Goal: Task Accomplishment & Management: Manage account settings

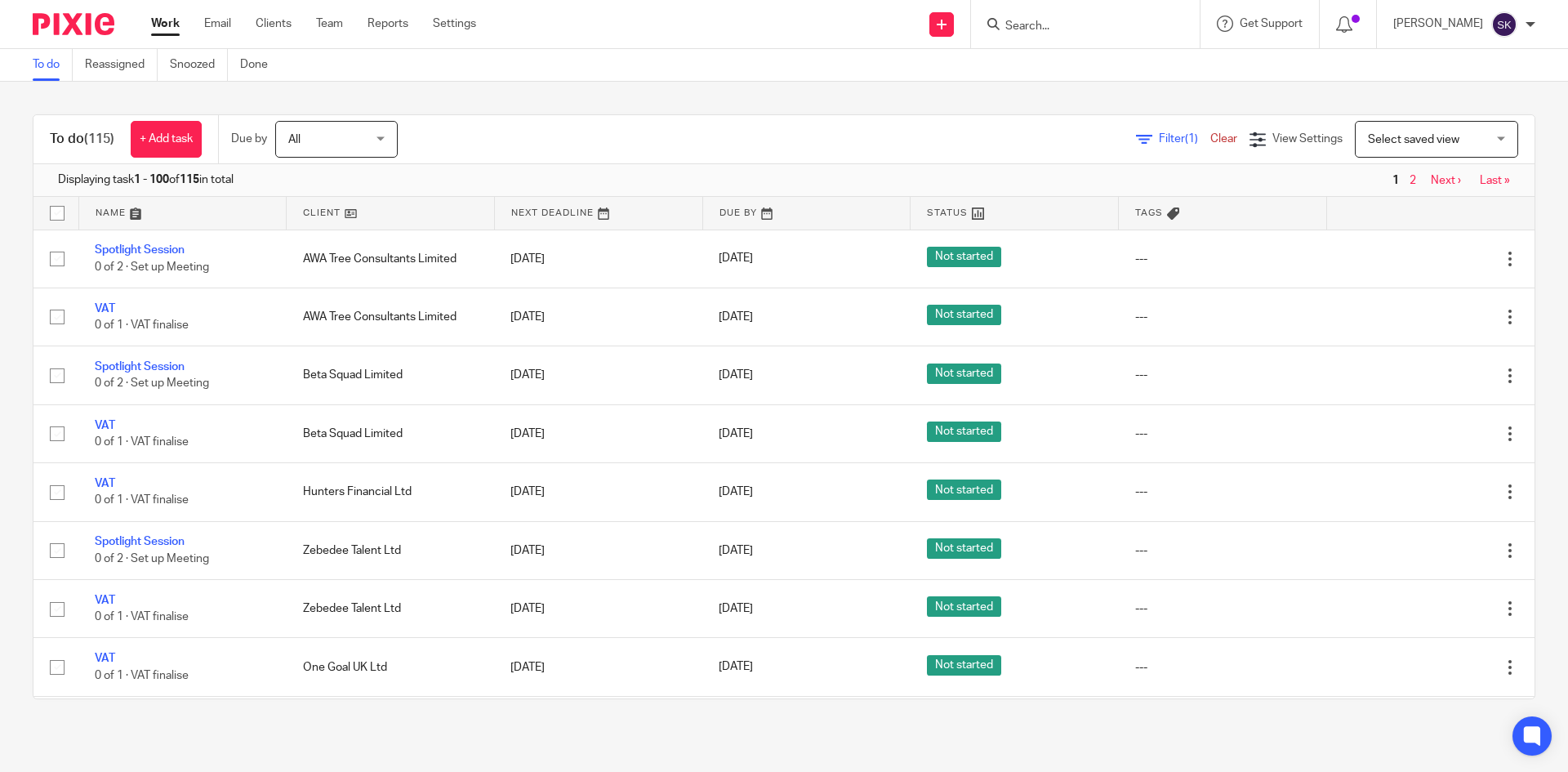
click at [1081, 27] on input "Search" at bounding box center [1076, 27] width 147 height 15
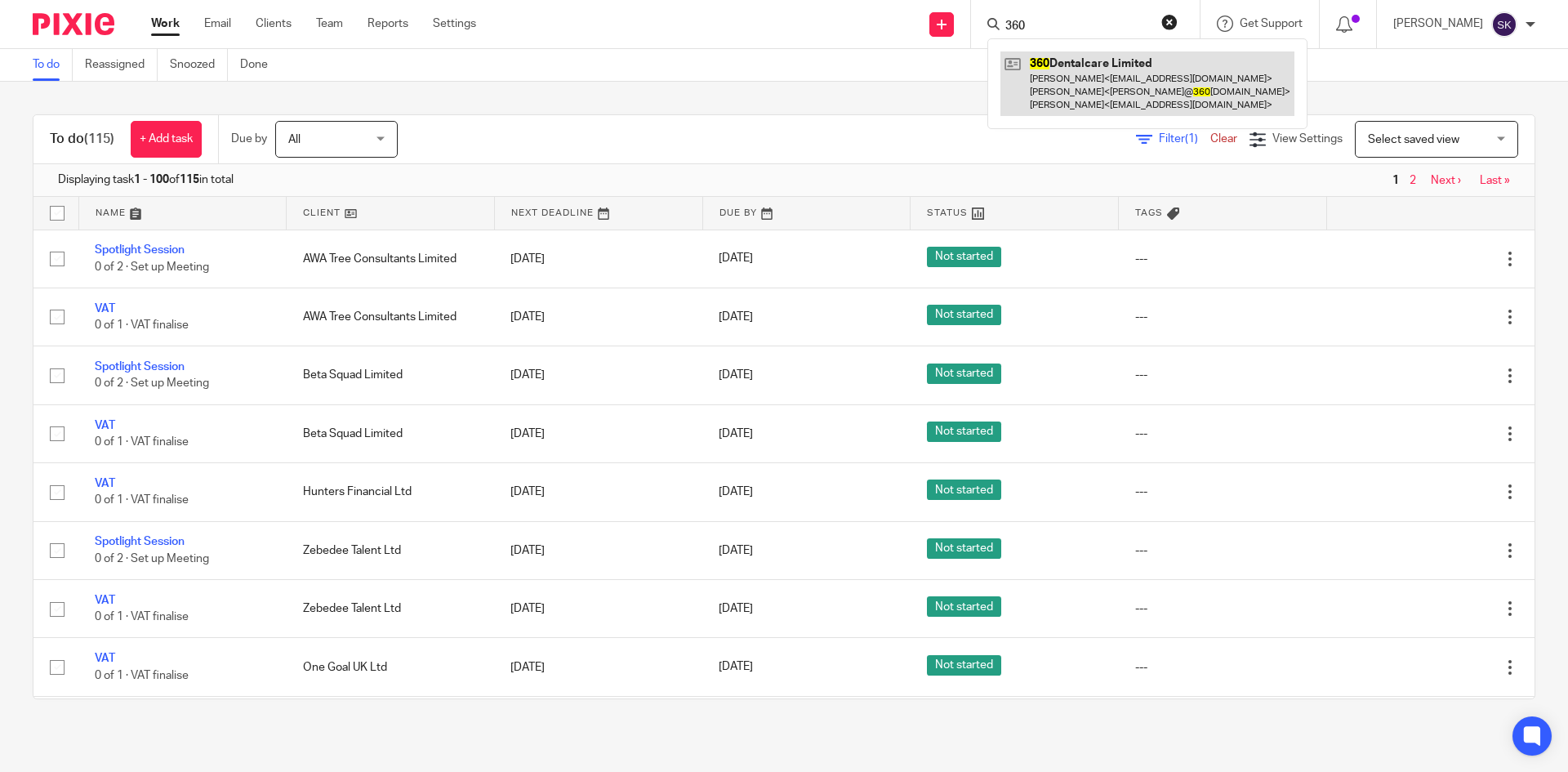
type input "360"
click at [1089, 60] on link at bounding box center [1147, 83] width 294 height 64
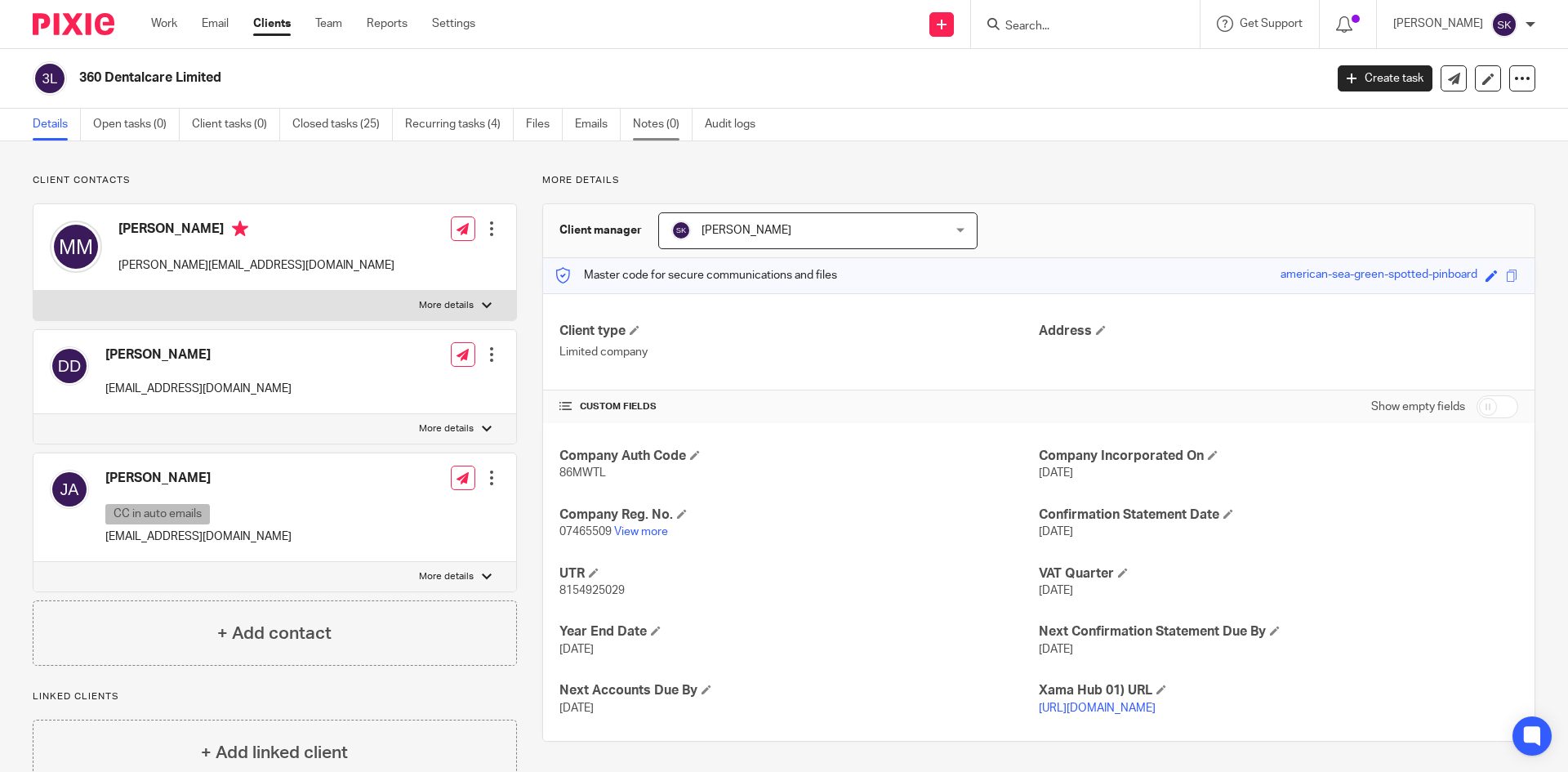
drag, startPoint x: 652, startPoint y: 128, endPoint x: 643, endPoint y: 132, distance: 9.8
click at [653, 128] on link "Notes (0)" at bounding box center [663, 124] width 60 height 32
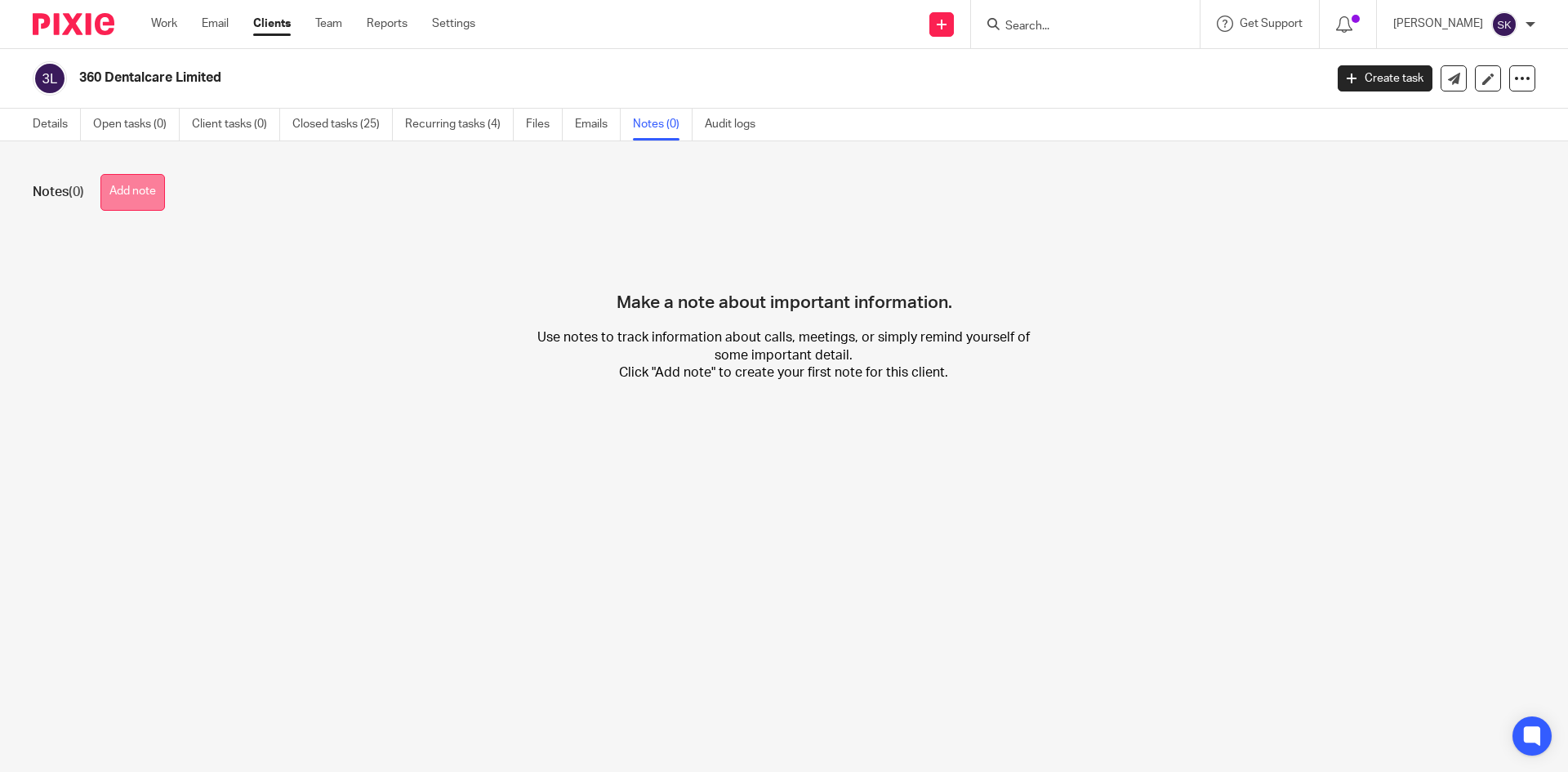
click at [113, 201] on button "Add note" at bounding box center [132, 192] width 64 height 37
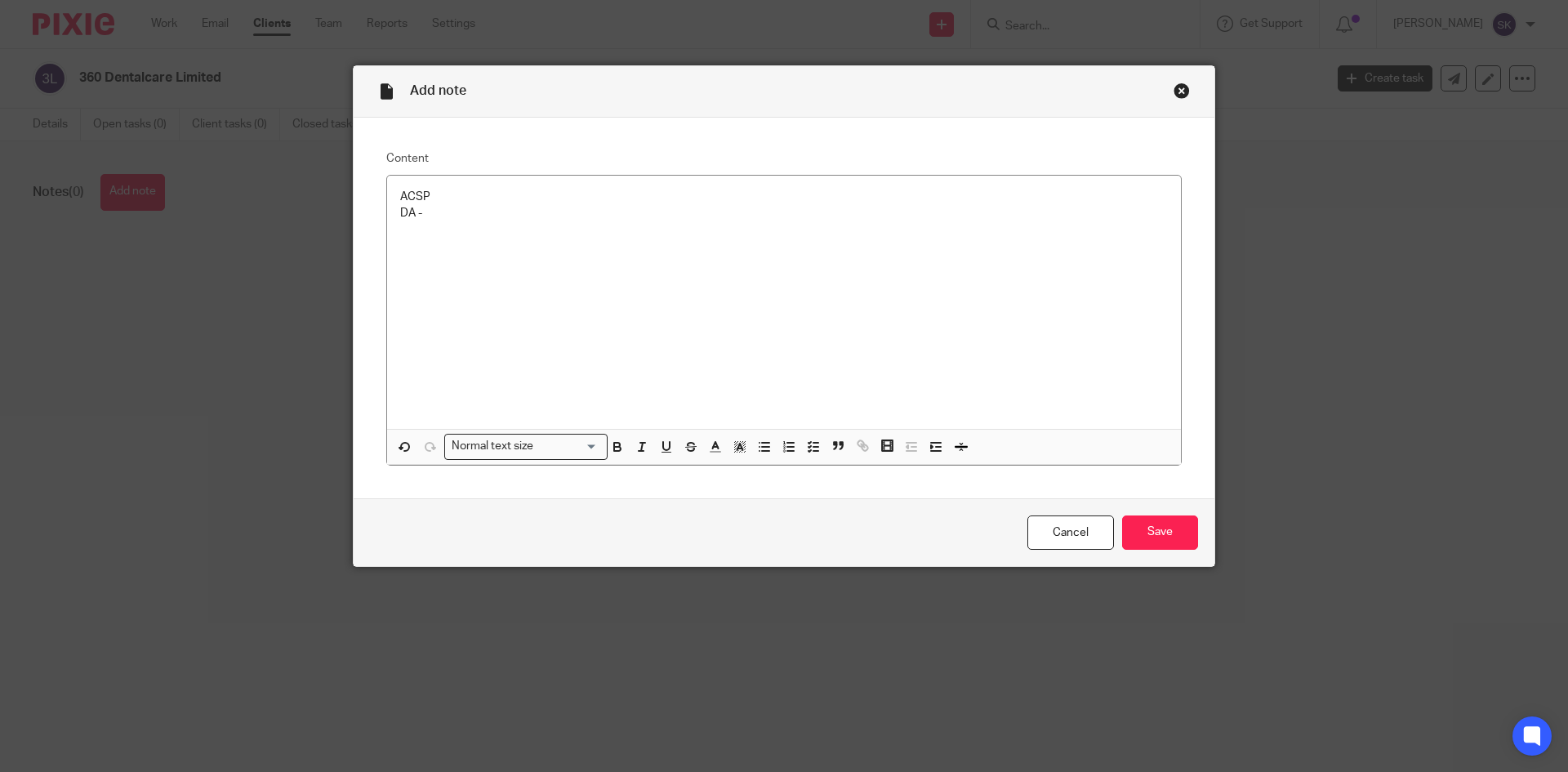
click at [425, 217] on p "DA -" at bounding box center [784, 213] width 768 height 16
click at [1143, 529] on input "Save" at bounding box center [1160, 533] width 76 height 35
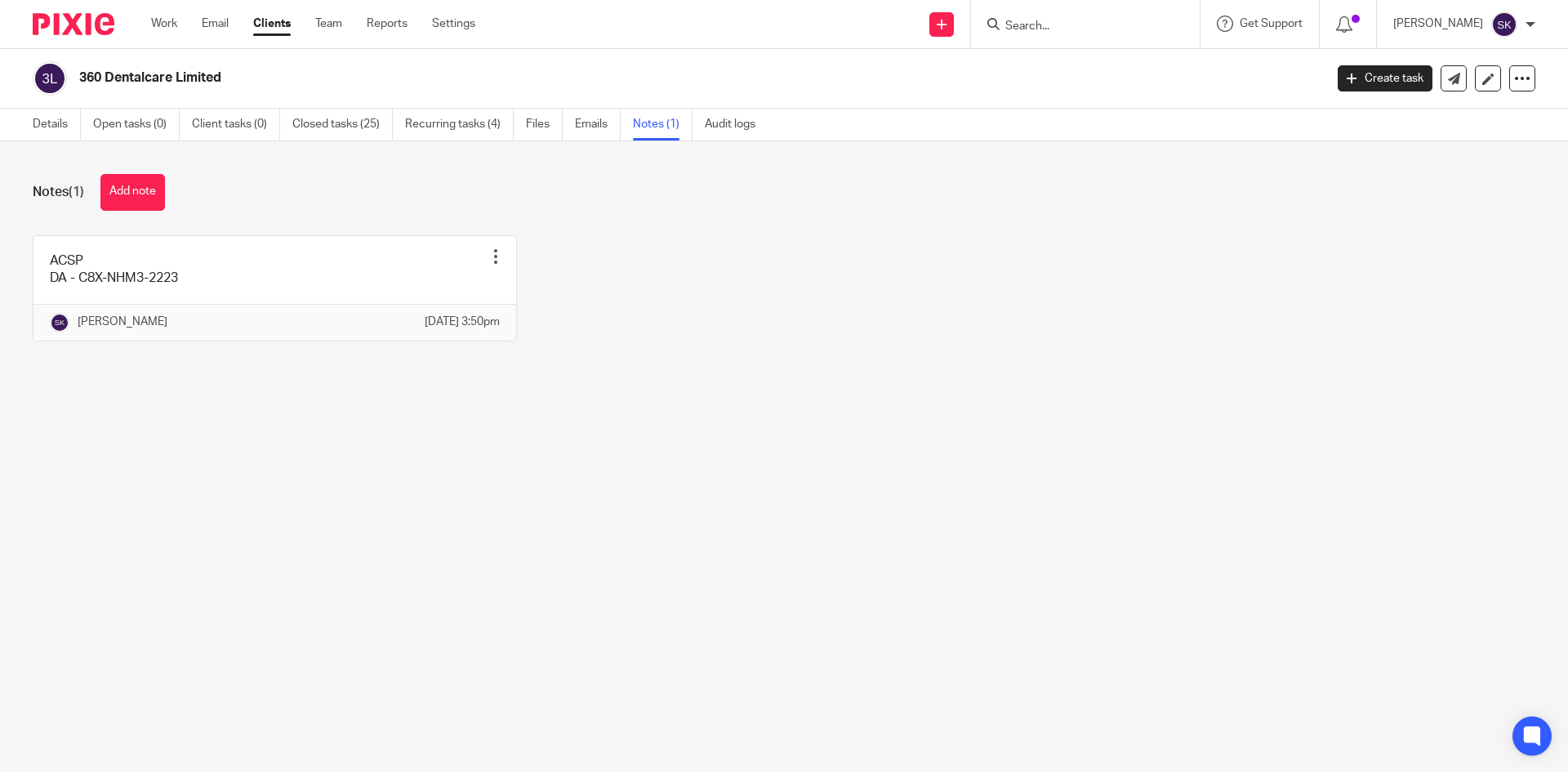
click at [1063, 37] on div at bounding box center [1085, 24] width 229 height 48
click at [1063, 27] on input "Search" at bounding box center [1076, 27] width 147 height 15
type input "m"
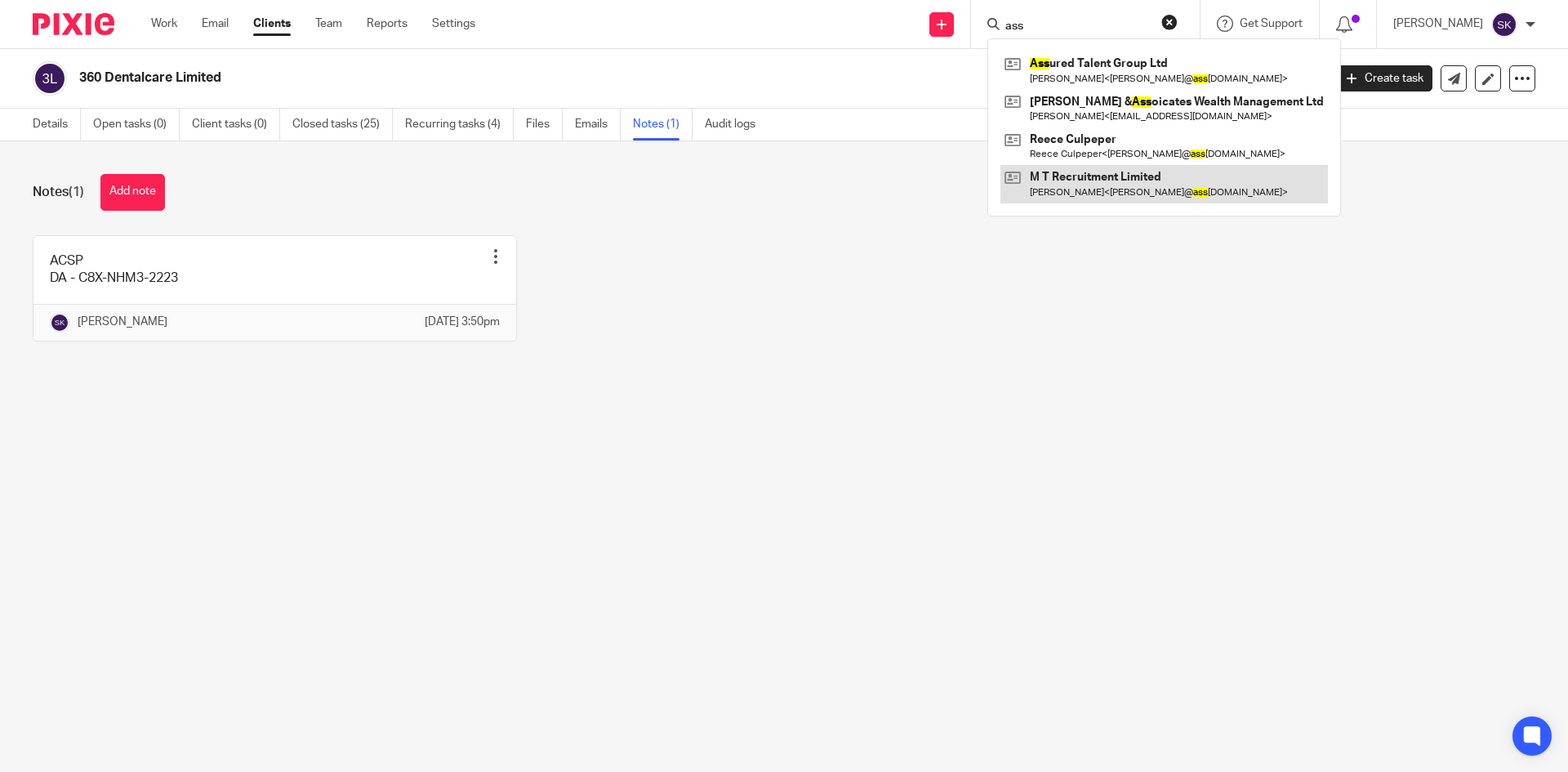
type input "ass"
click at [1114, 186] on link at bounding box center [1164, 184] width 328 height 38
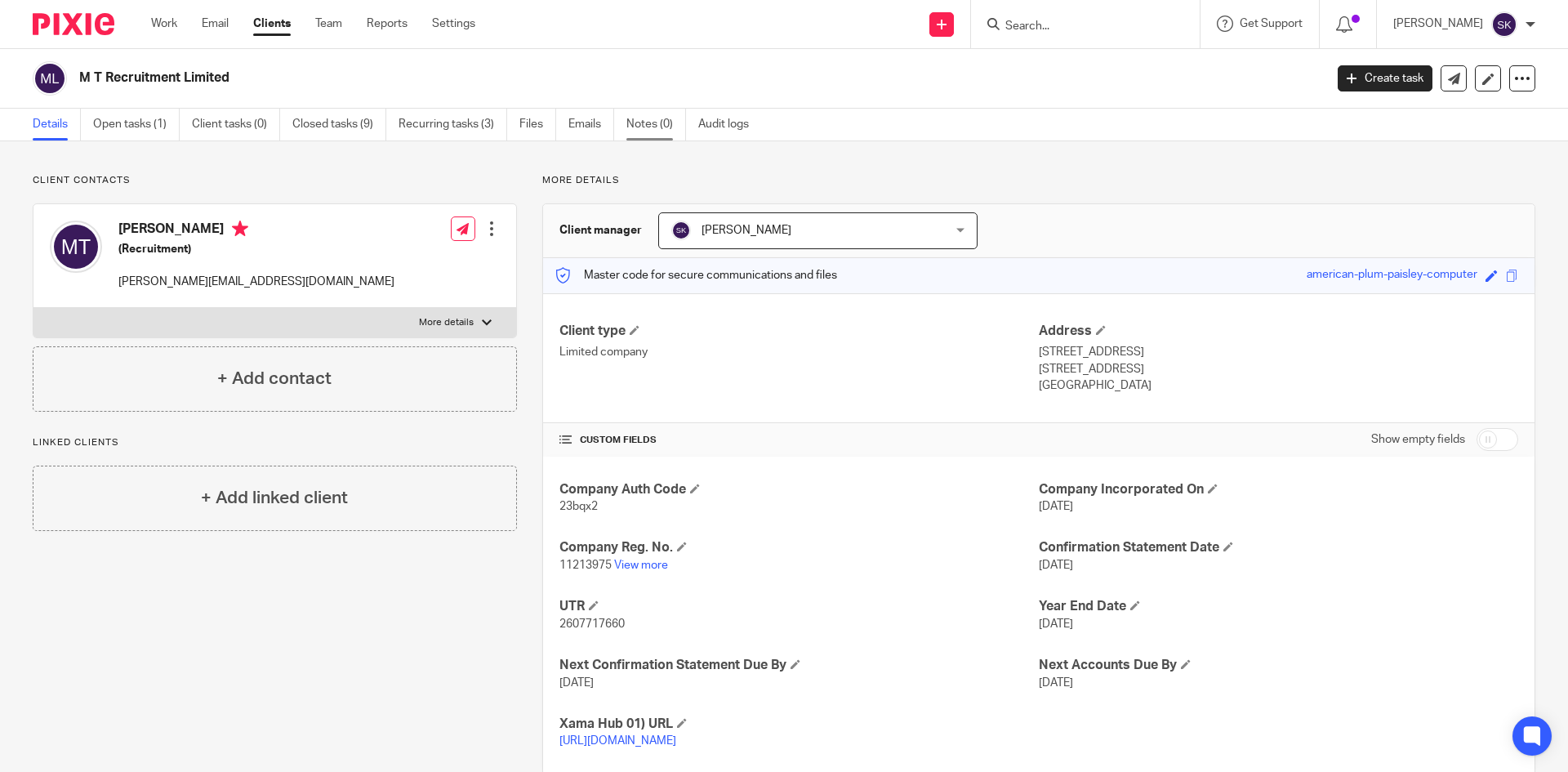
click at [640, 132] on link "Notes (0)" at bounding box center [656, 124] width 60 height 32
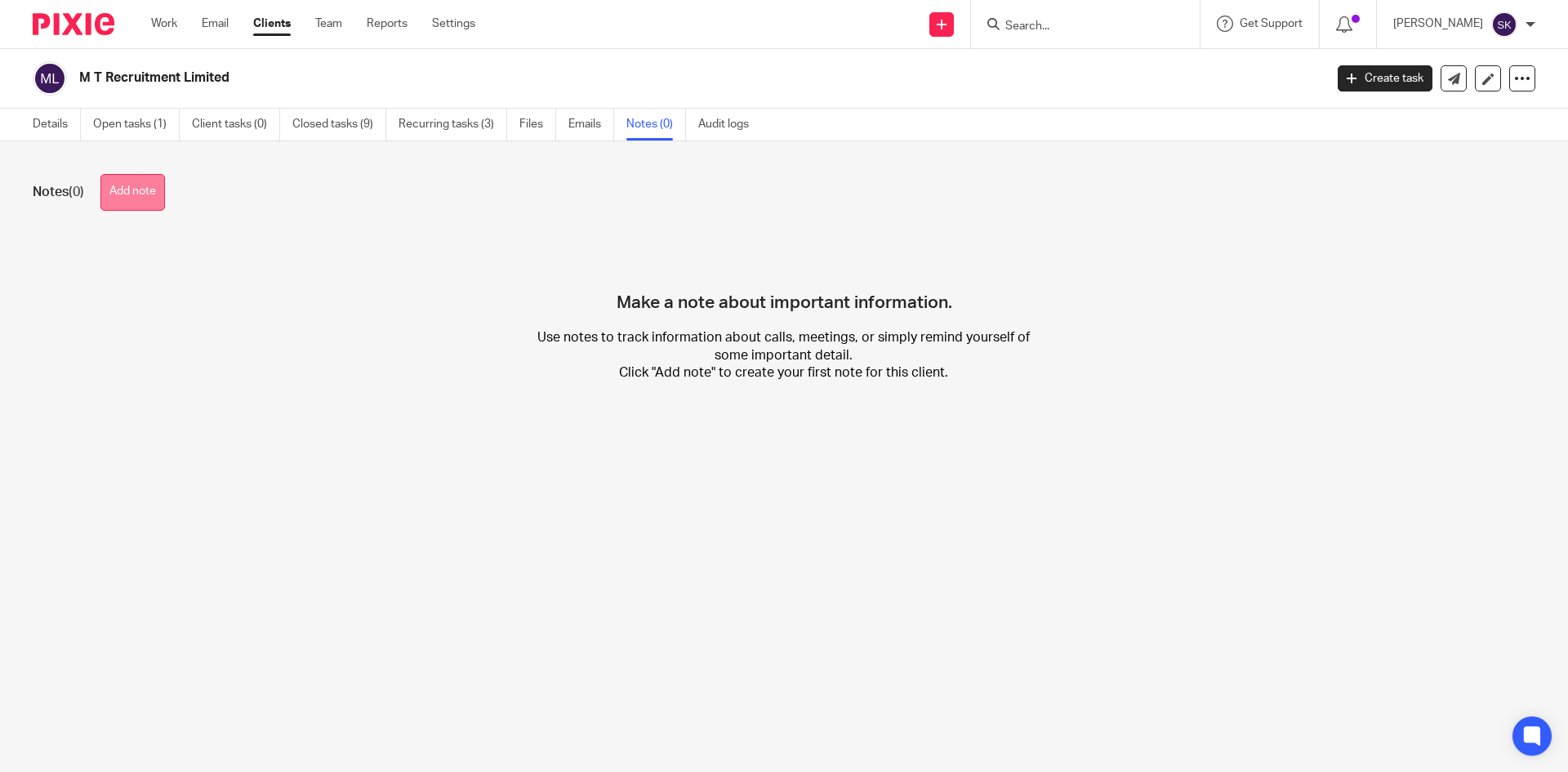
click at [142, 189] on button "Add note" at bounding box center [132, 192] width 64 height 37
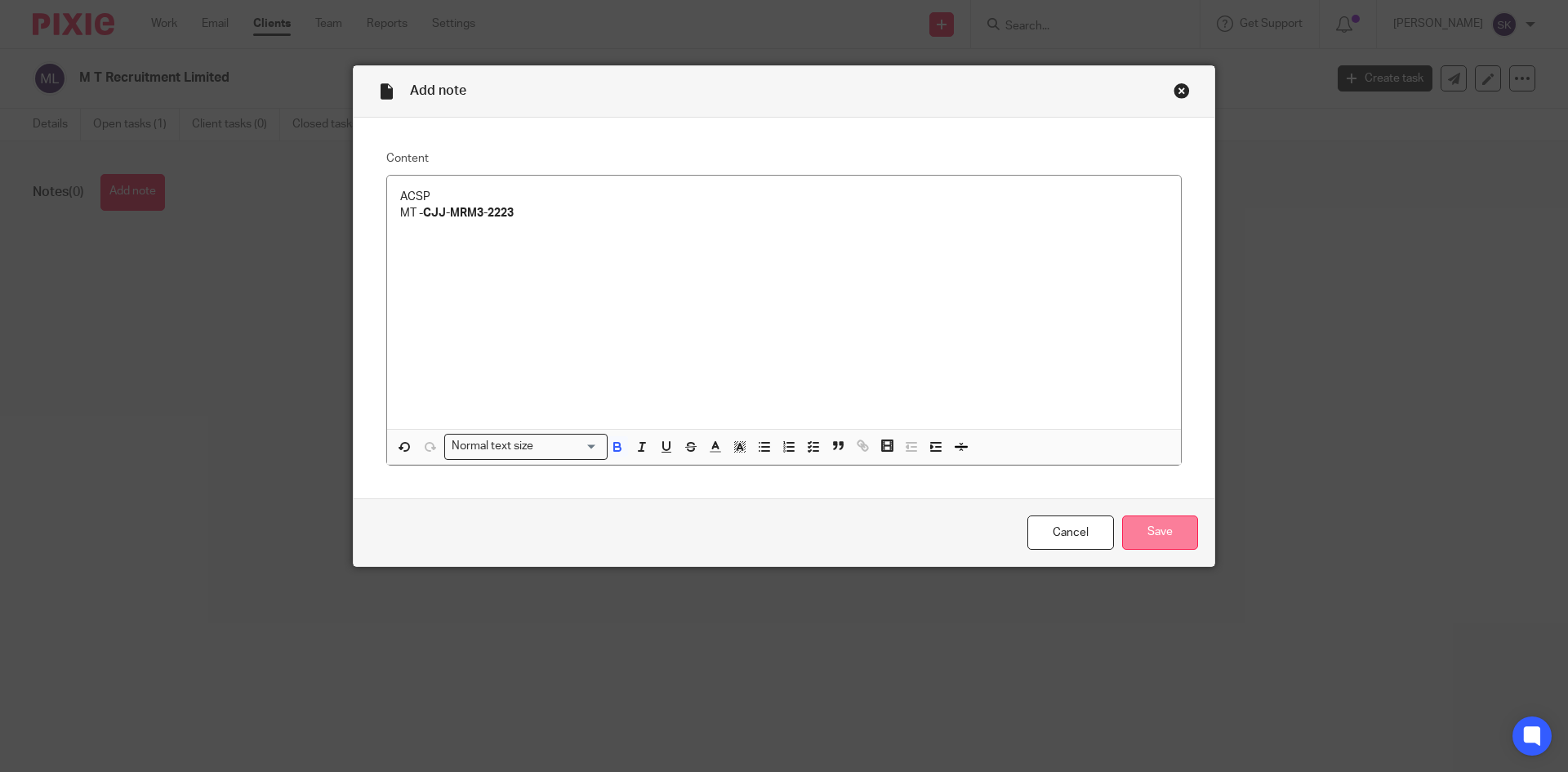
click at [1142, 523] on input "Save" at bounding box center [1160, 533] width 76 height 35
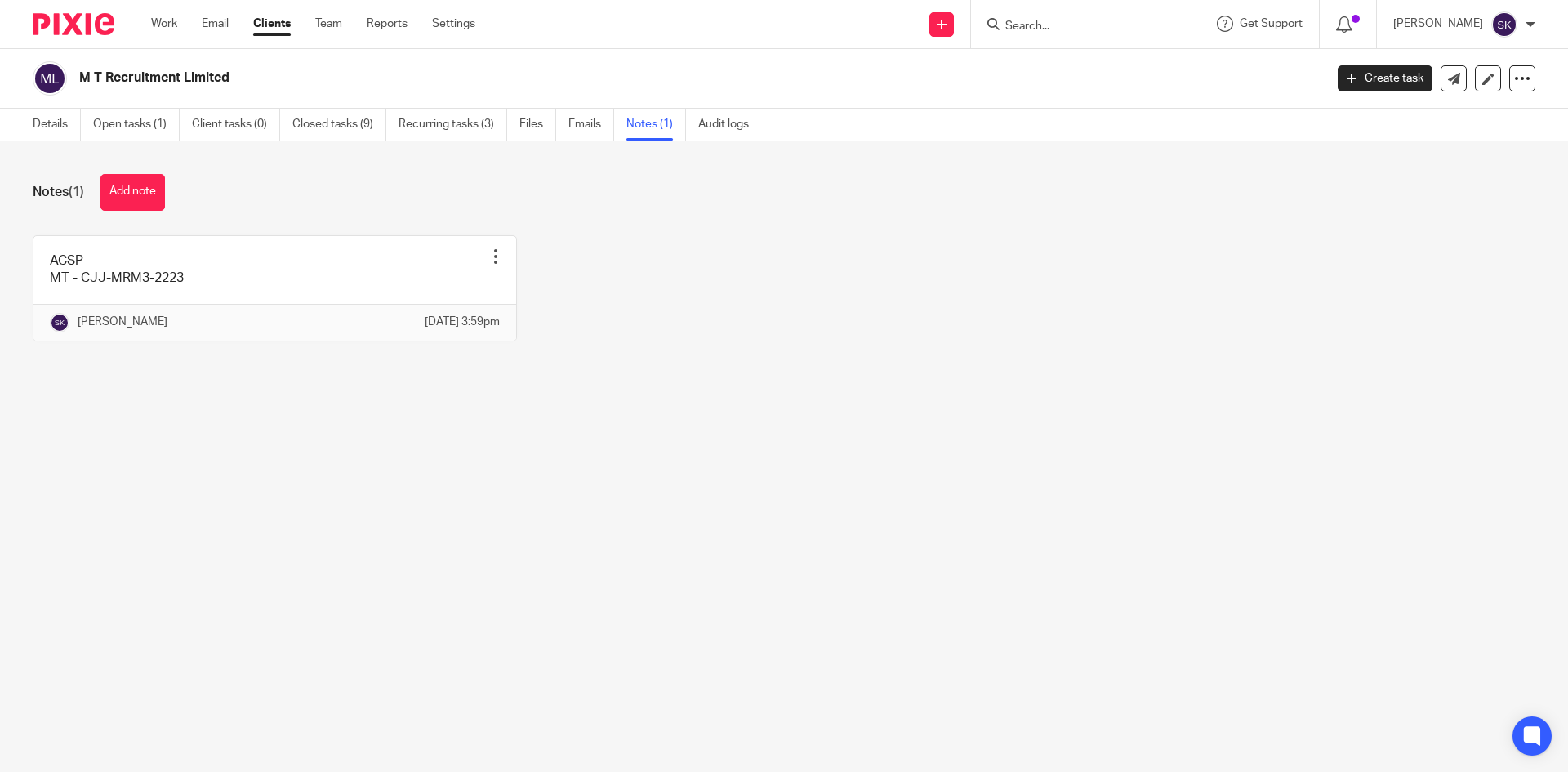
click at [1064, 25] on input "Search" at bounding box center [1076, 27] width 147 height 15
type input "fre"
click at [1077, 55] on link at bounding box center [1101, 63] width 202 height 25
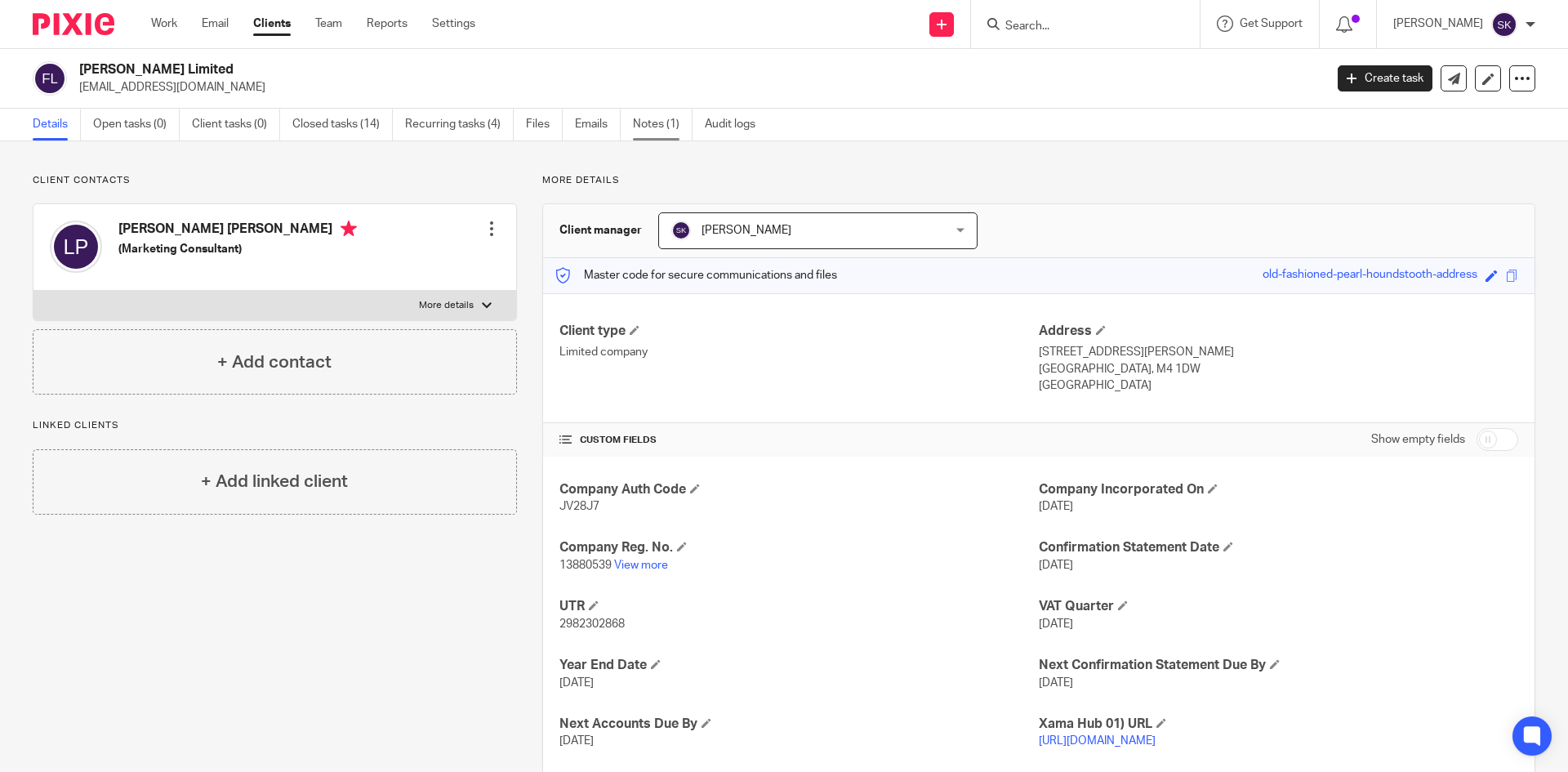
click at [639, 114] on link "Notes (1)" at bounding box center [663, 124] width 60 height 32
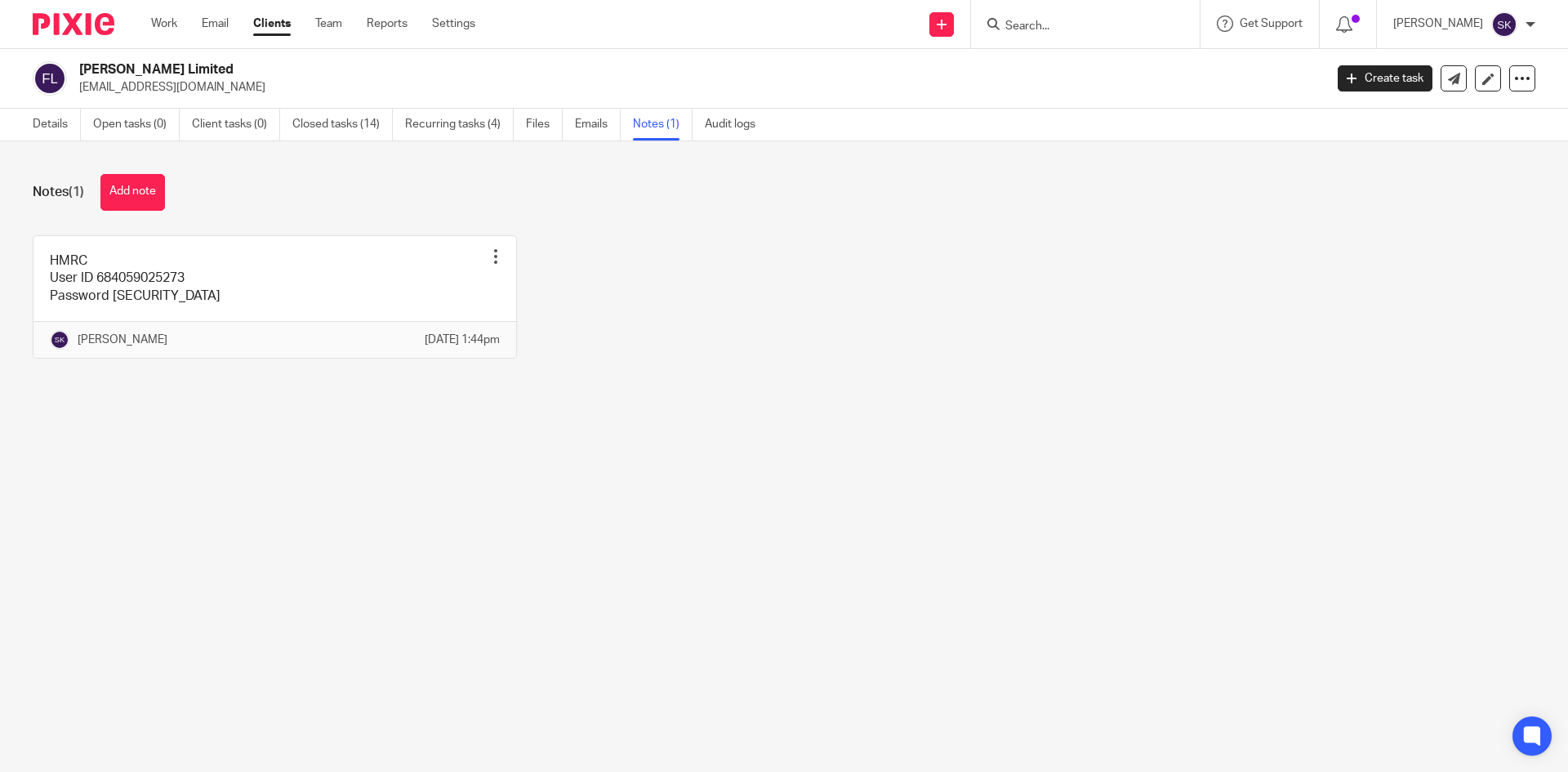
click at [121, 198] on button "Add note" at bounding box center [132, 192] width 64 height 37
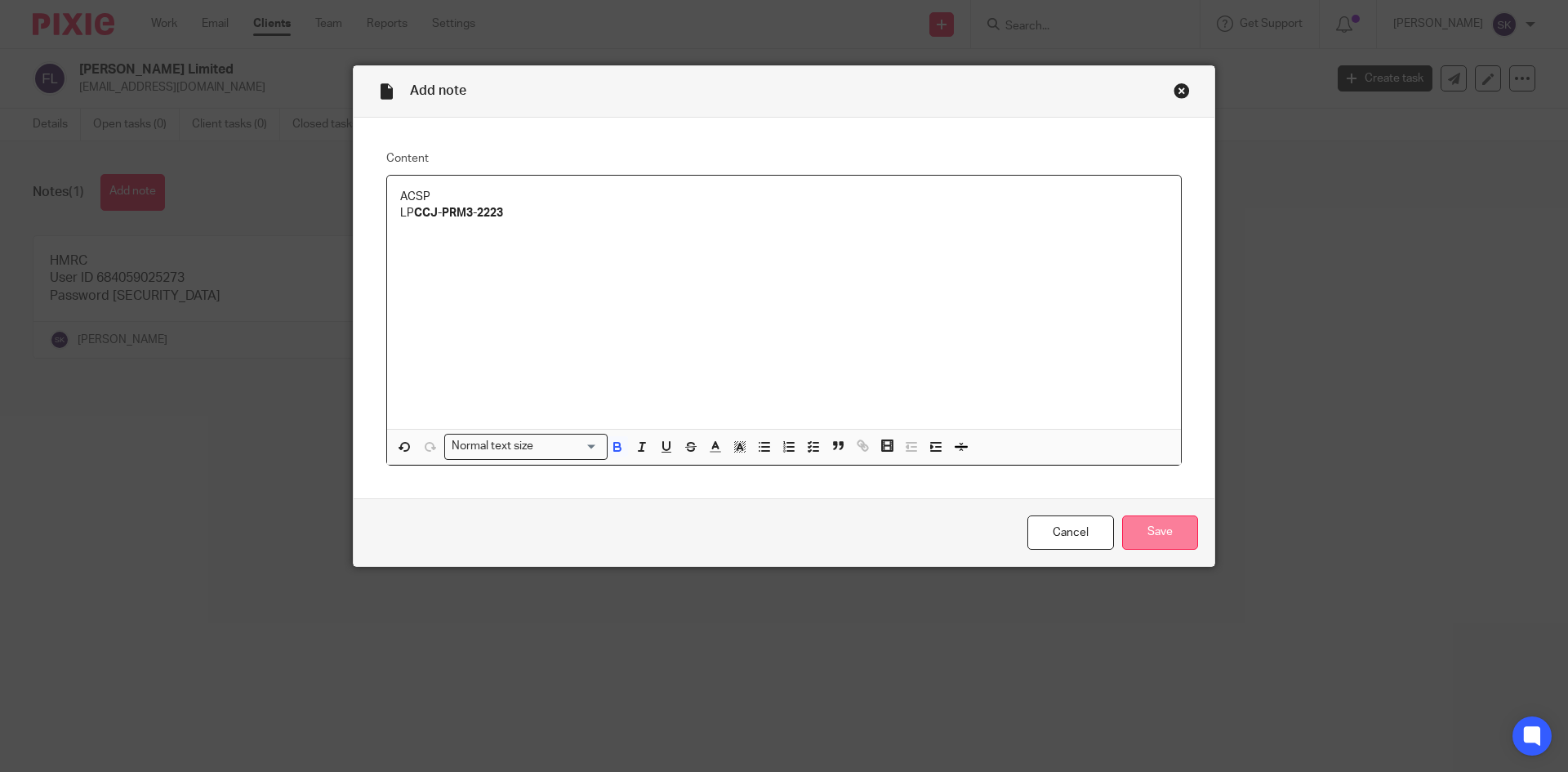
click at [1179, 526] on input "Save" at bounding box center [1160, 533] width 76 height 35
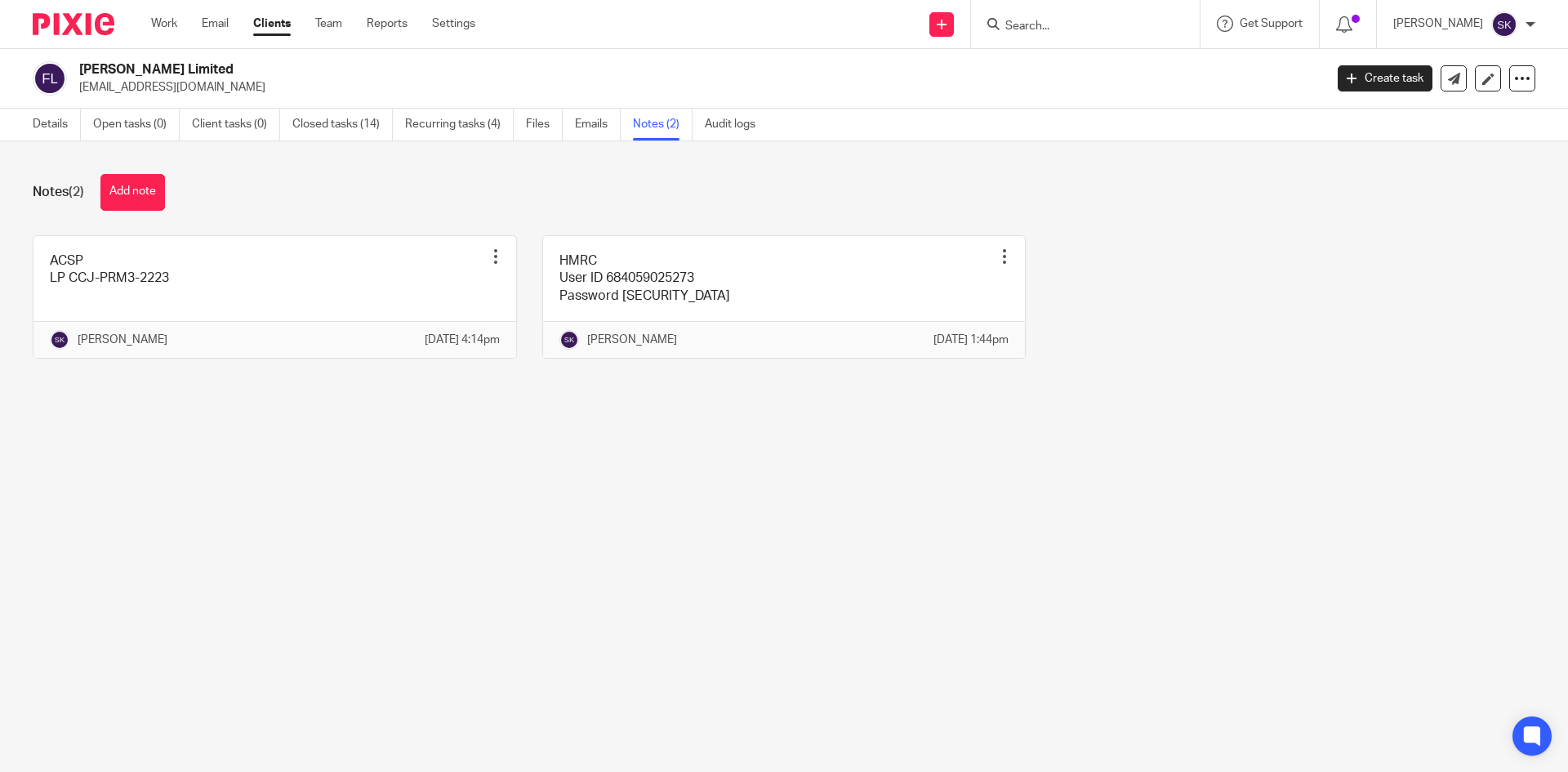
click at [1052, 30] on input "Search" at bounding box center [1076, 27] width 147 height 15
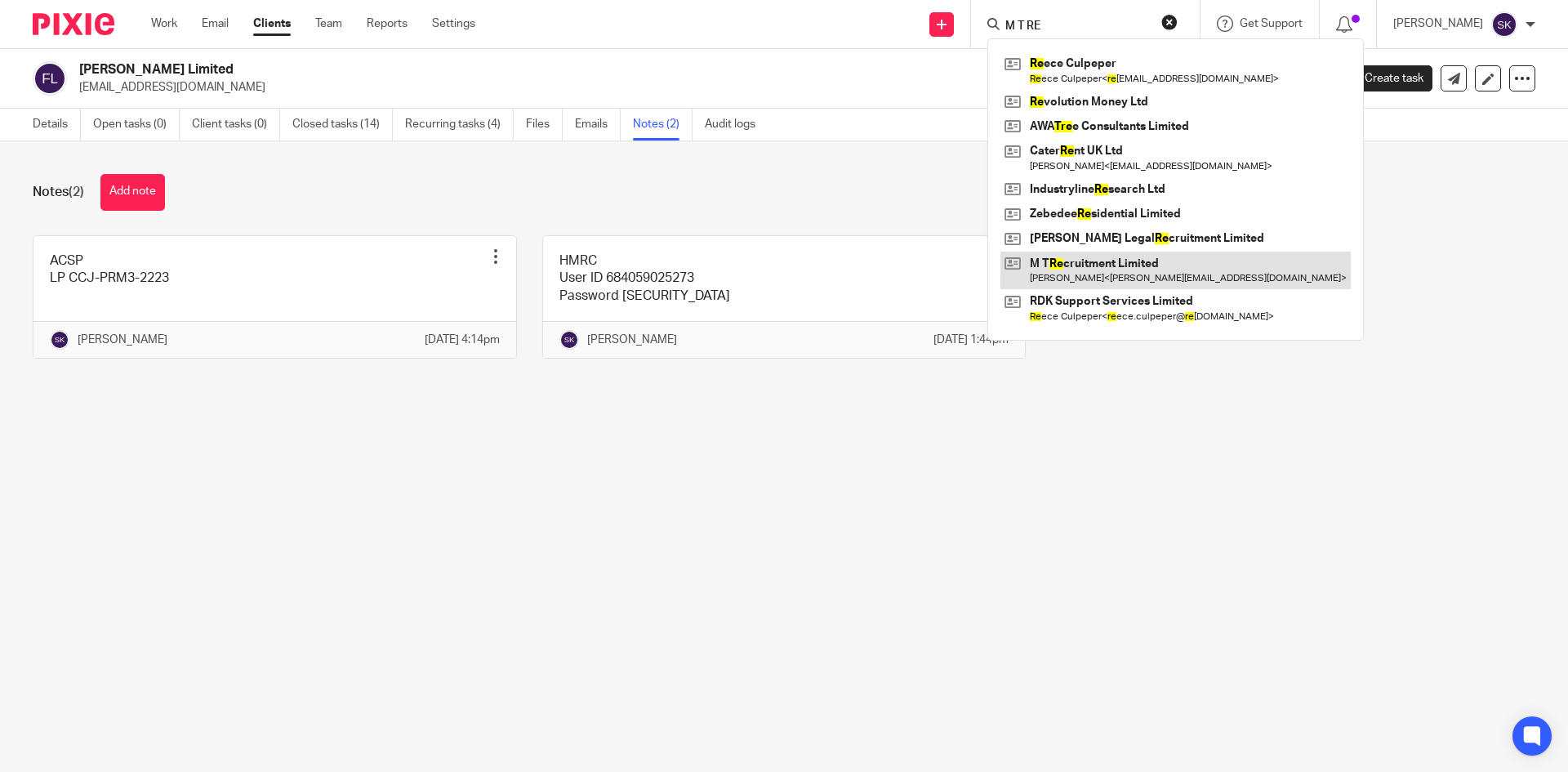
type input "M T RE"
click at [1143, 272] on link at bounding box center [1175, 270] width 350 height 38
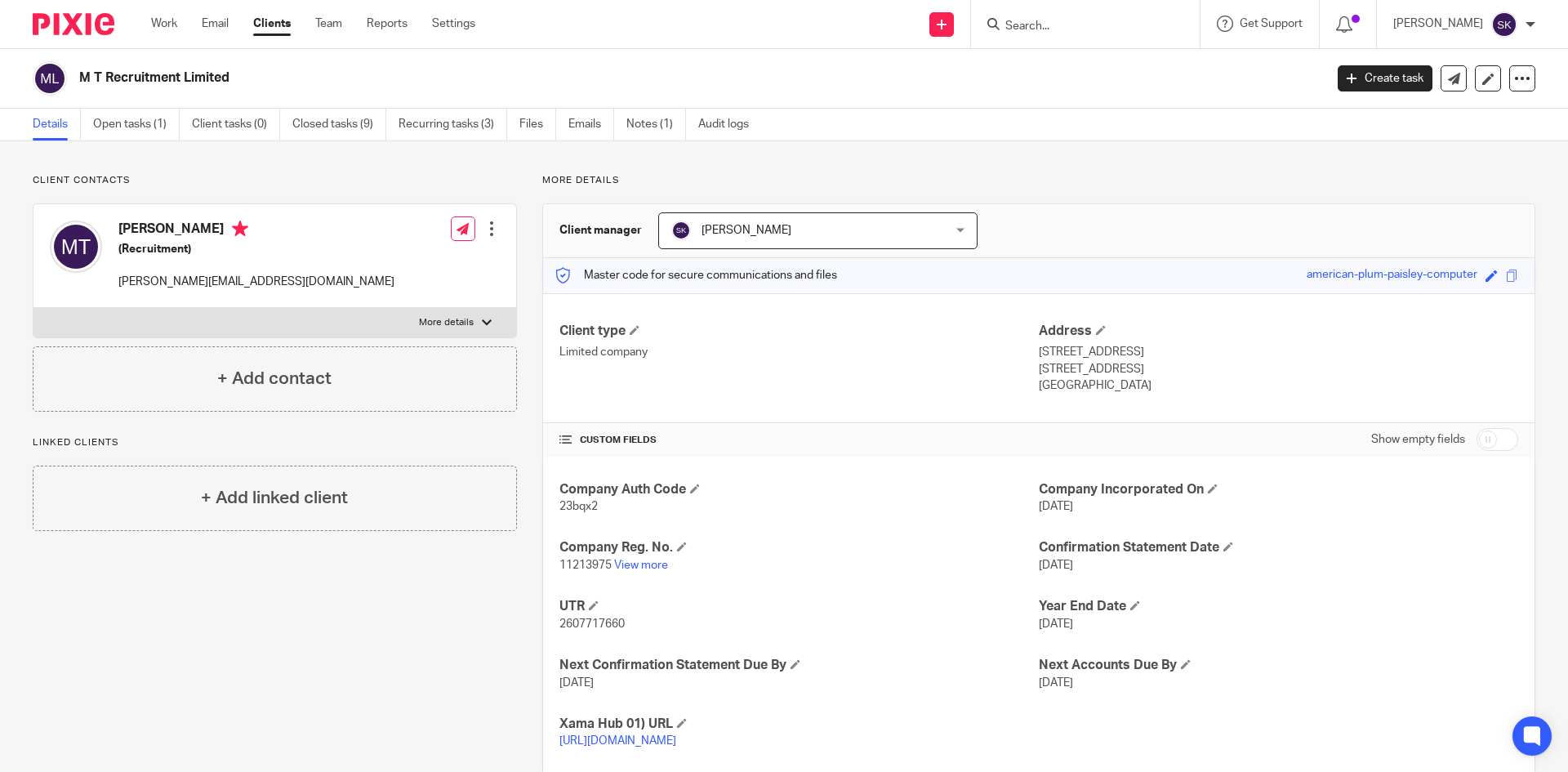
click at [1052, 27] on input "Search" at bounding box center [1076, 27] width 147 height 15
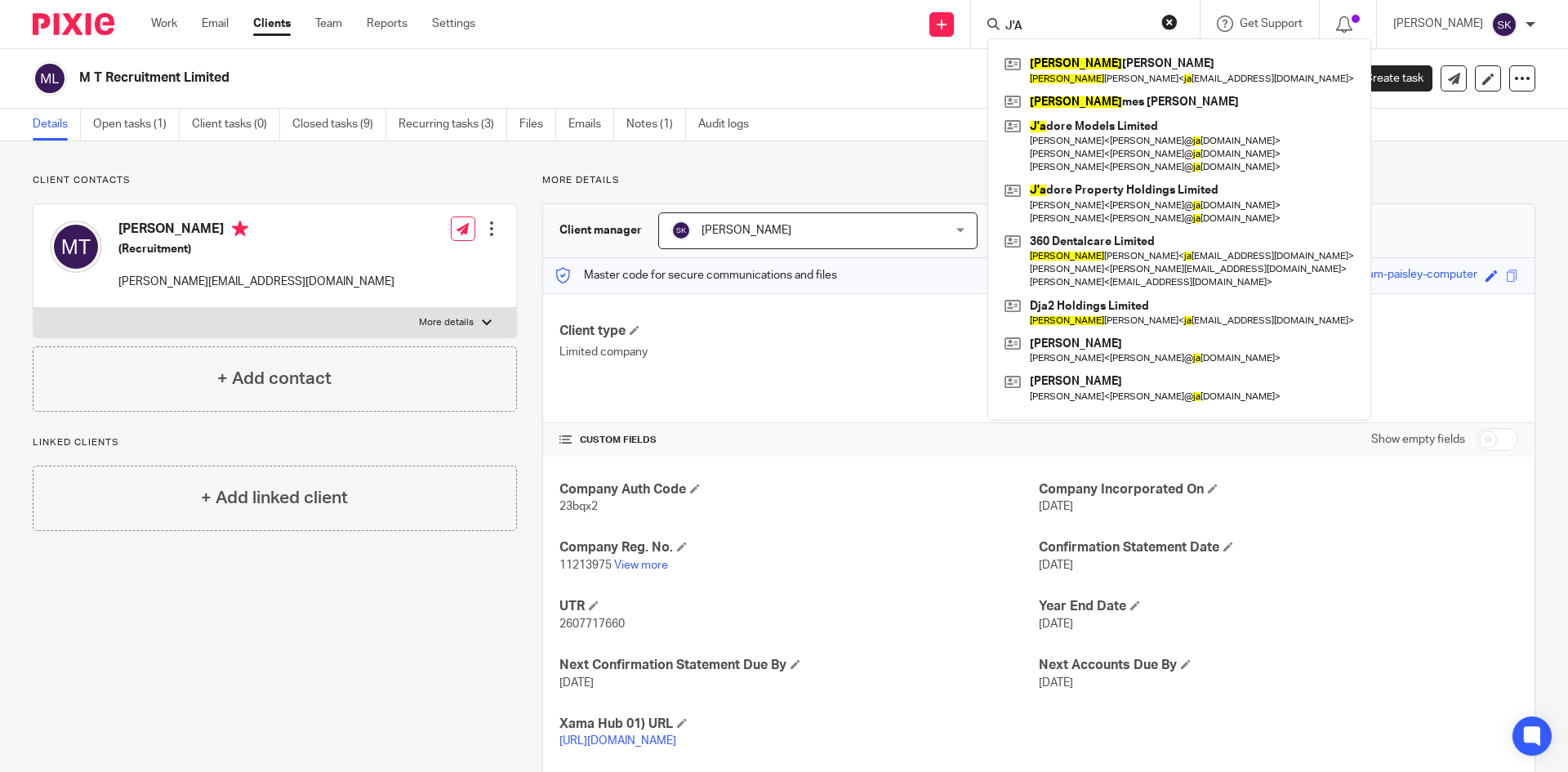
click at [1098, 34] on form "J'A" at bounding box center [1090, 24] width 174 height 21
drag, startPoint x: 1095, startPoint y: 25, endPoint x: 1025, endPoint y: 13, distance: 71.0
click at [1025, 14] on div "J'A" at bounding box center [1083, 24] width 190 height 21
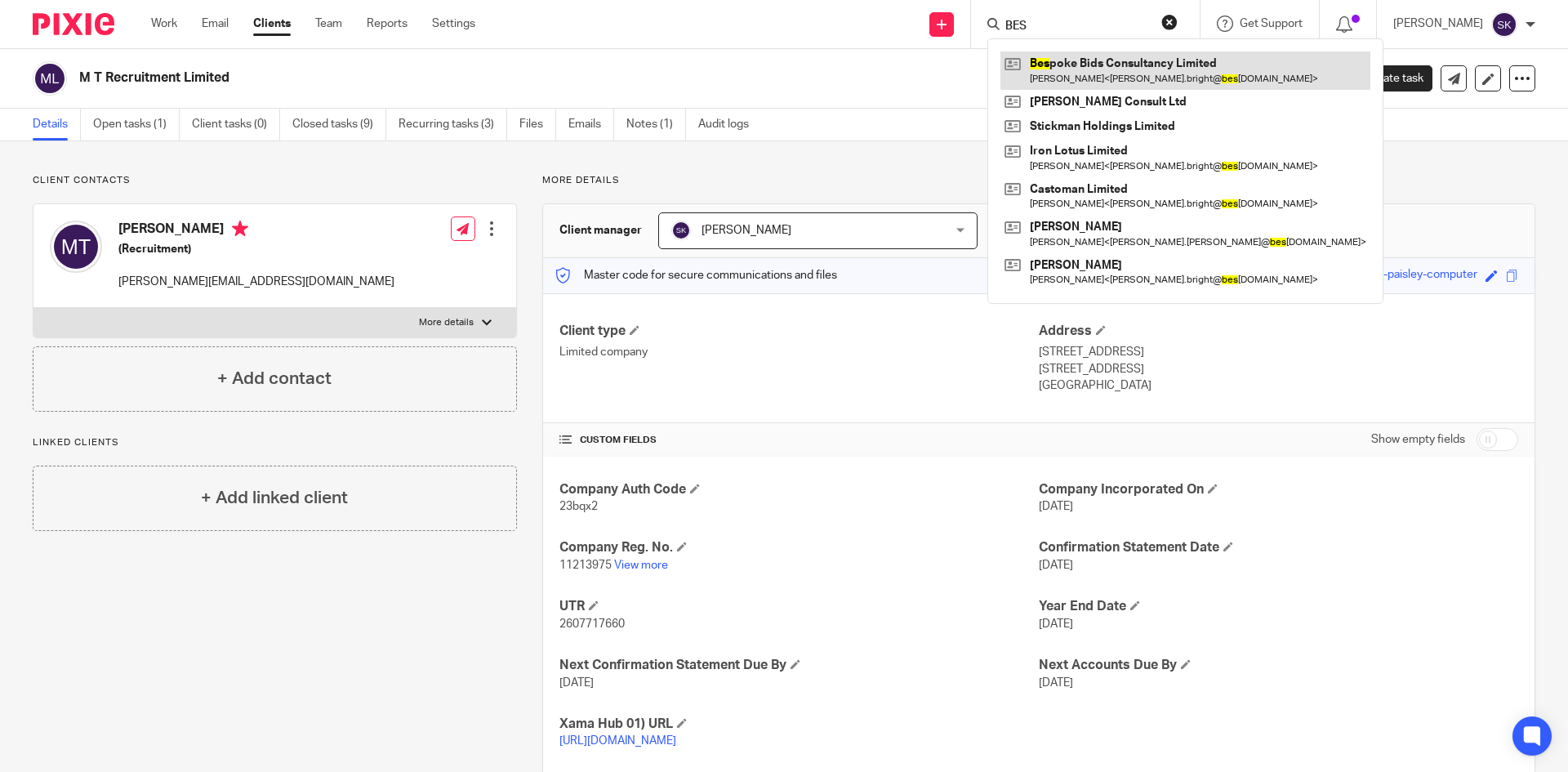
type input "BES"
click at [1094, 78] on link at bounding box center [1185, 70] width 370 height 38
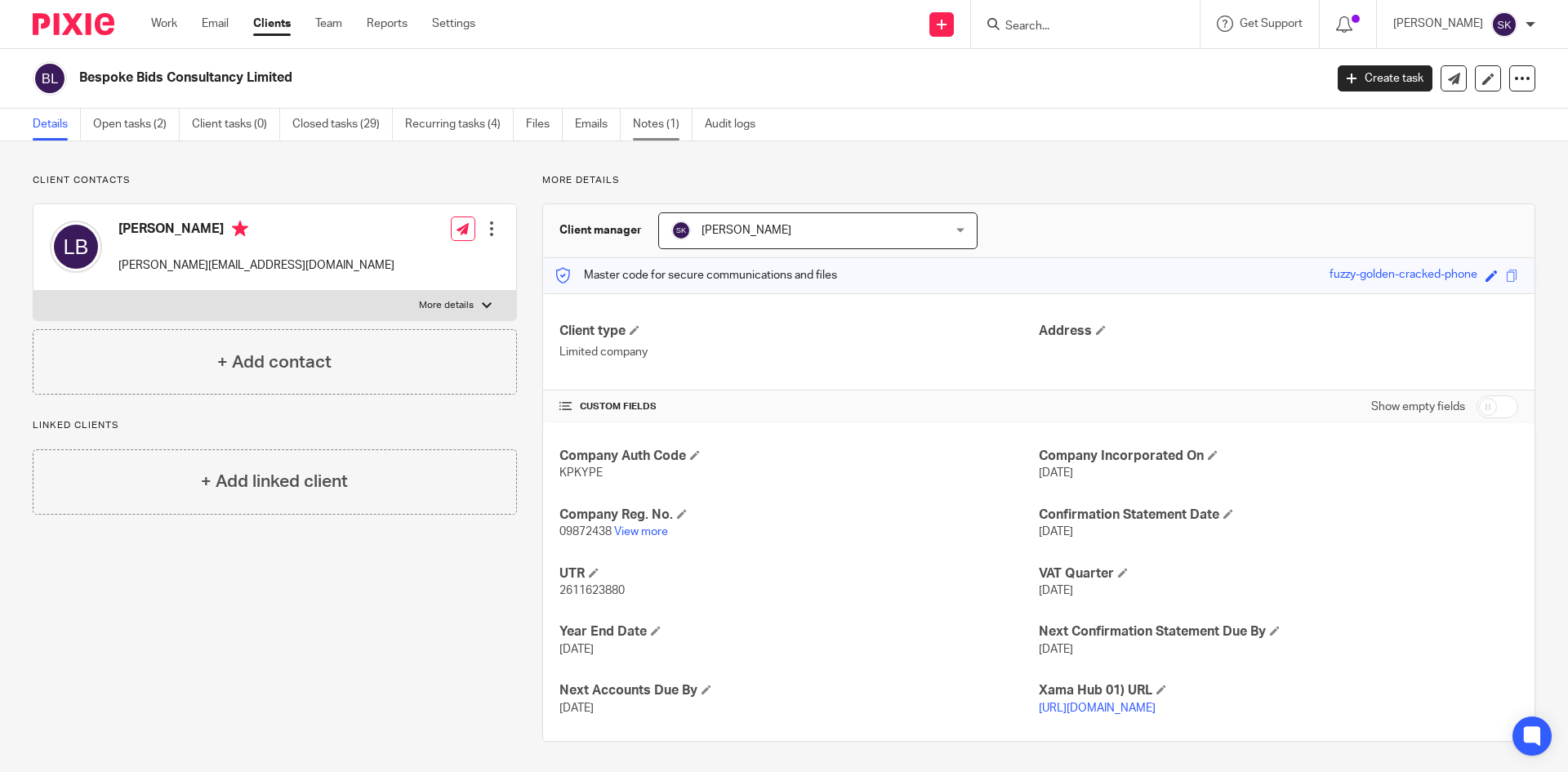
click at [643, 121] on link "Notes (1)" at bounding box center [663, 124] width 60 height 32
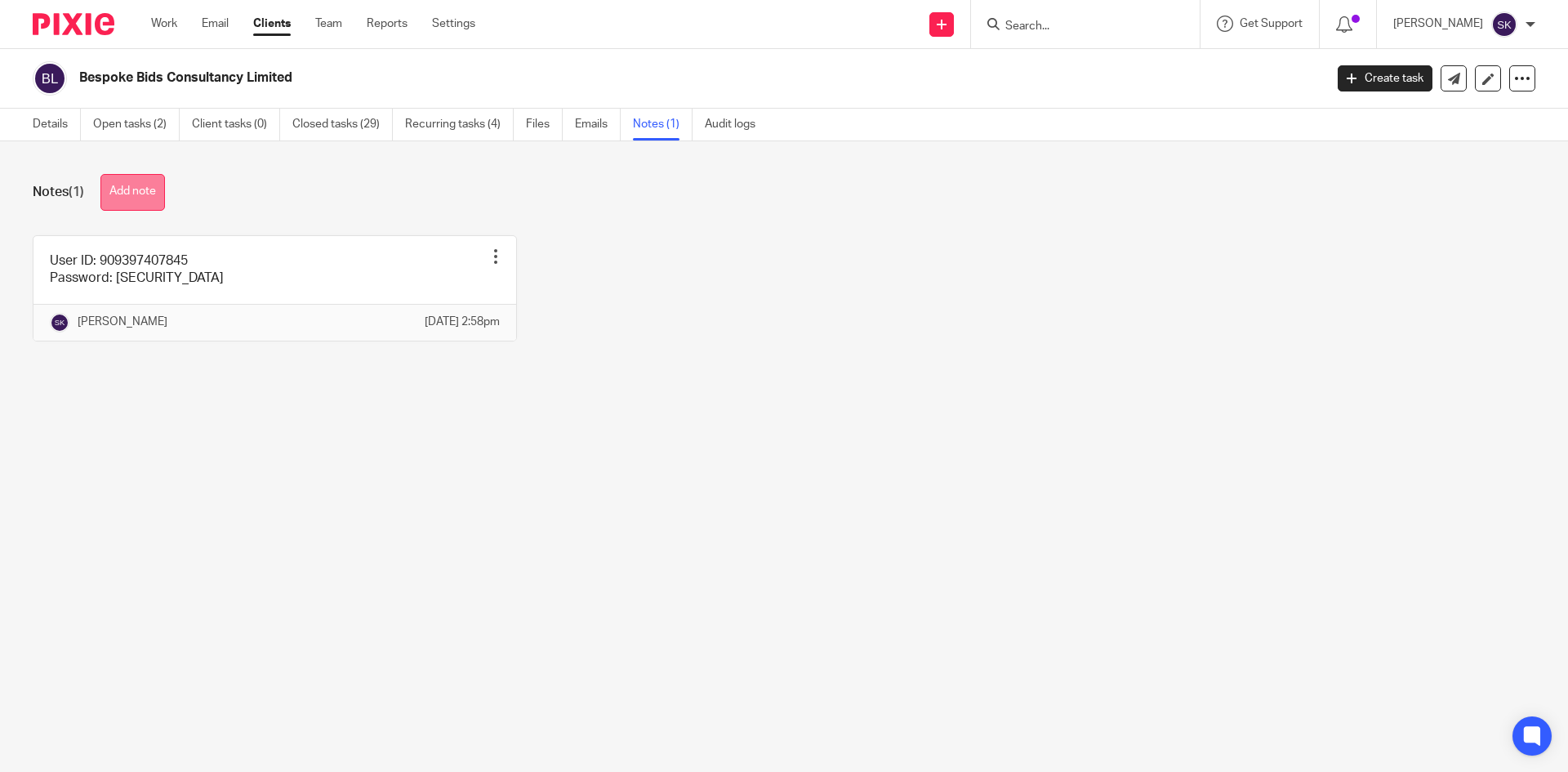
click at [141, 187] on button "Add note" at bounding box center [132, 192] width 64 height 37
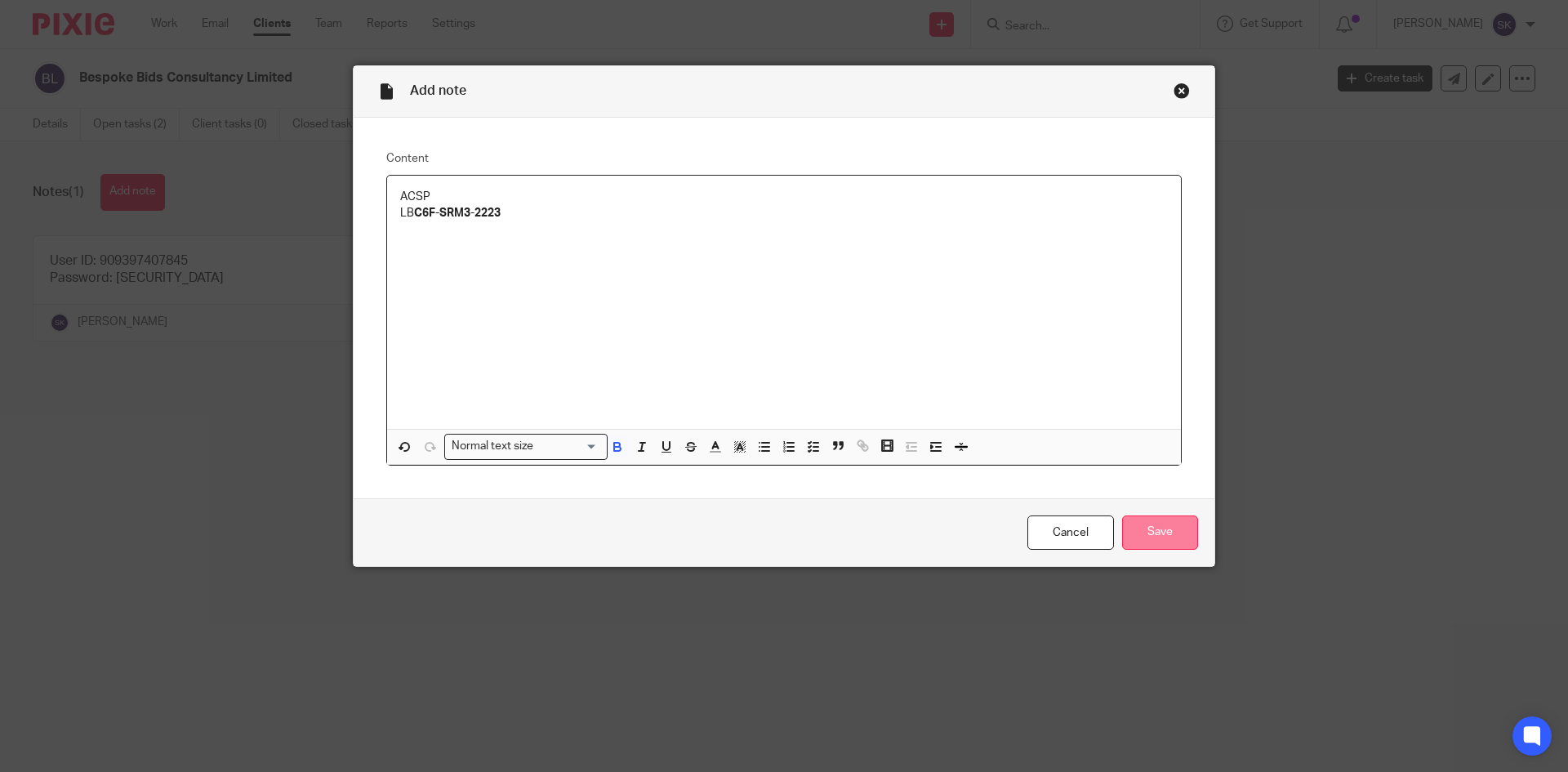
click at [1143, 523] on input "Save" at bounding box center [1160, 533] width 76 height 35
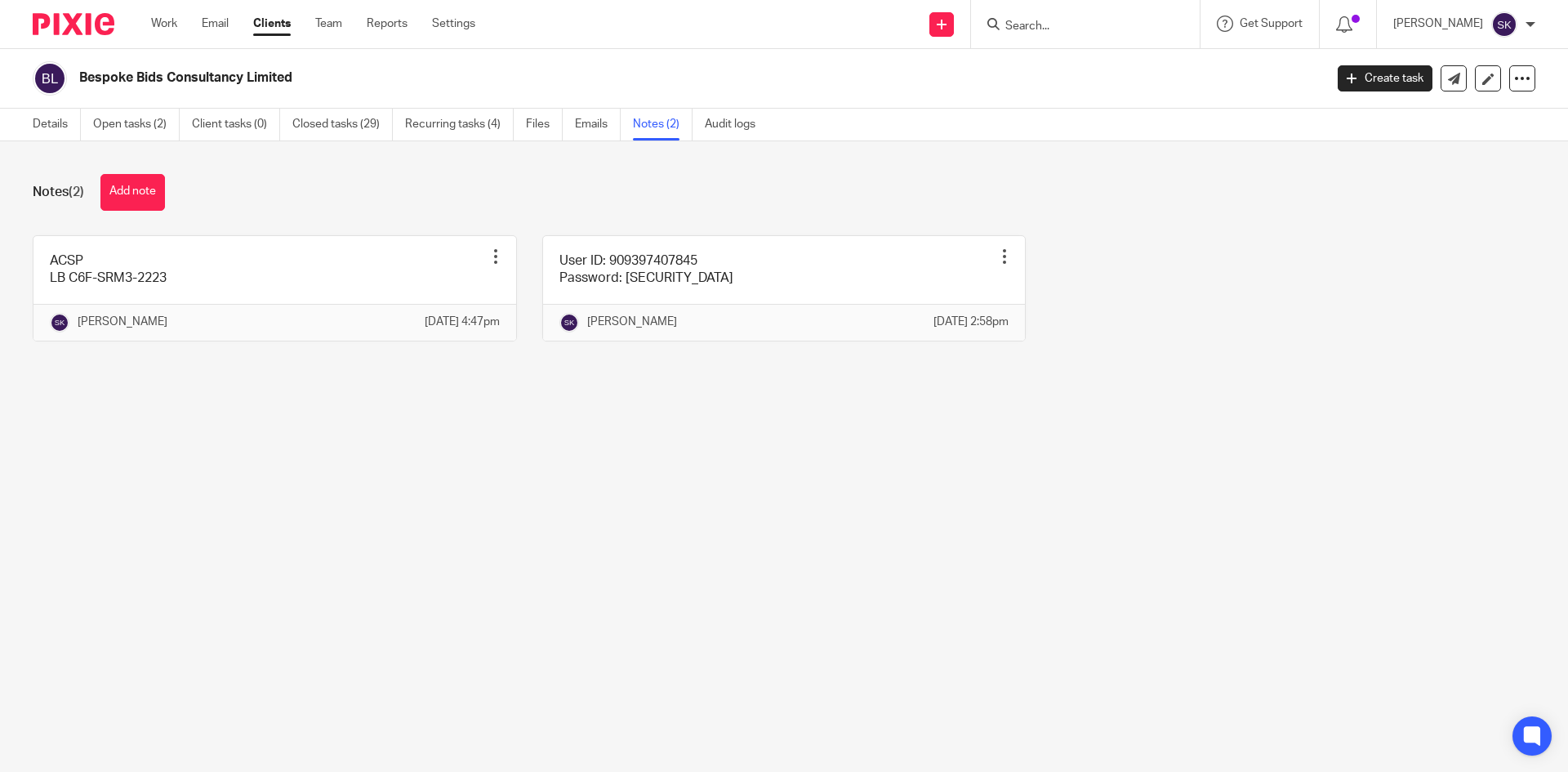
click at [1073, 33] on input "Search" at bounding box center [1076, 27] width 147 height 15
type input "b"
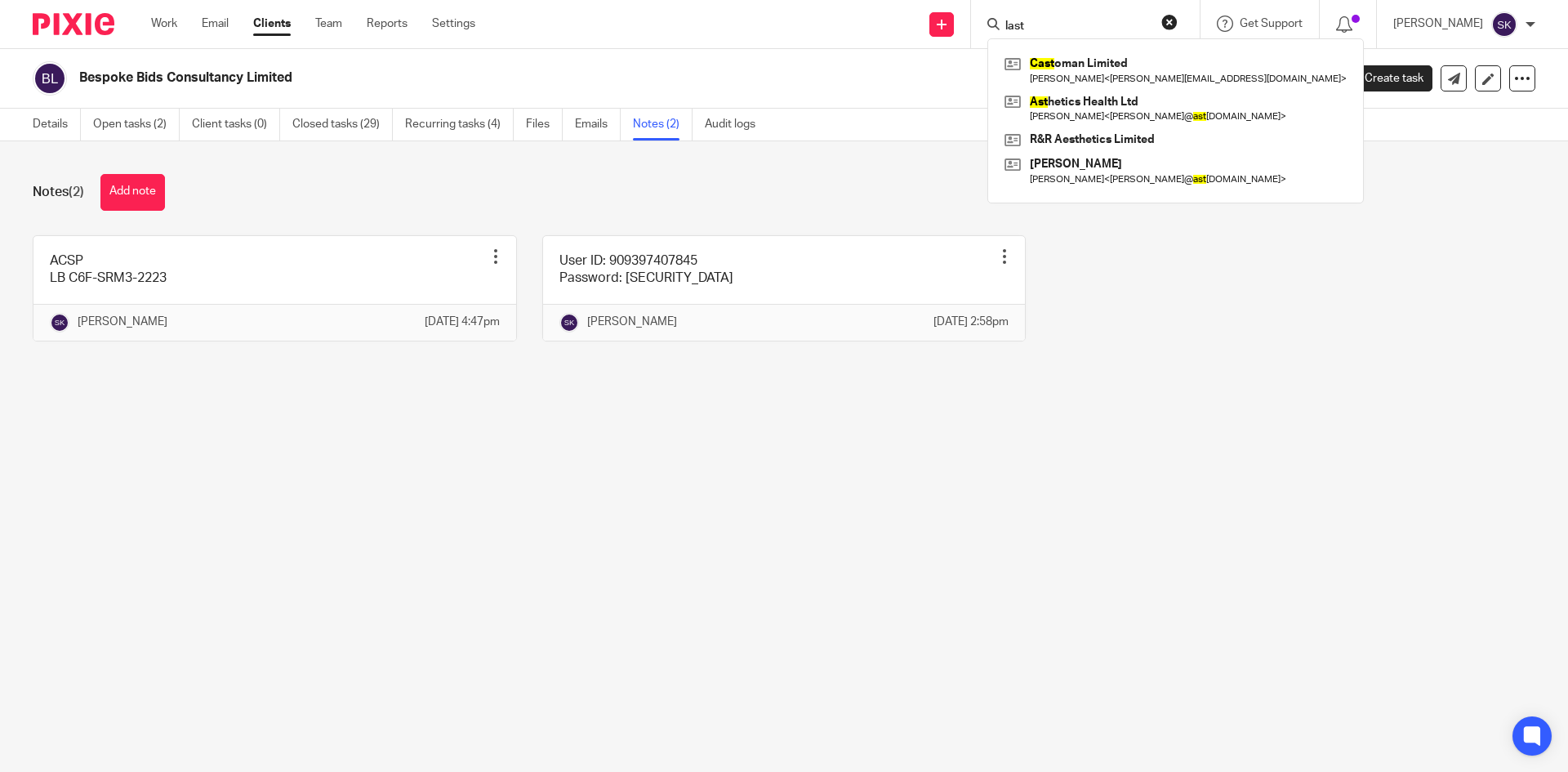
click at [1077, 21] on input "last" at bounding box center [1076, 27] width 147 height 15
drag, startPoint x: 1080, startPoint y: 22, endPoint x: 1010, endPoint y: 16, distance: 70.3
click at [1010, 16] on div "last Cast oman Limited Leon Bright < leon.bright@bespoke-bids.com > Ast hetics …" at bounding box center [1085, 24] width 229 height 48
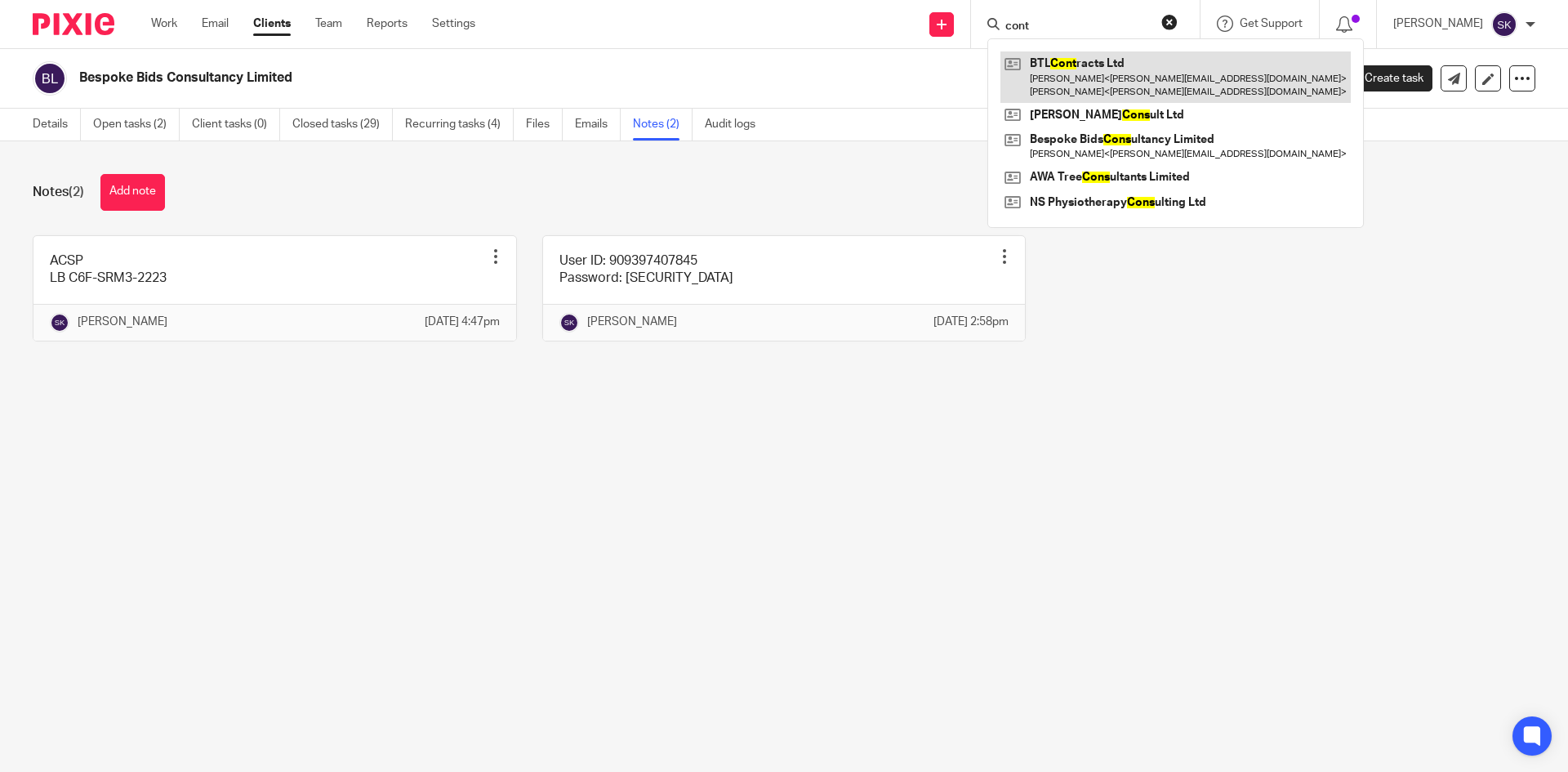
type input "cont"
click at [1105, 66] on link at bounding box center [1175, 76] width 350 height 51
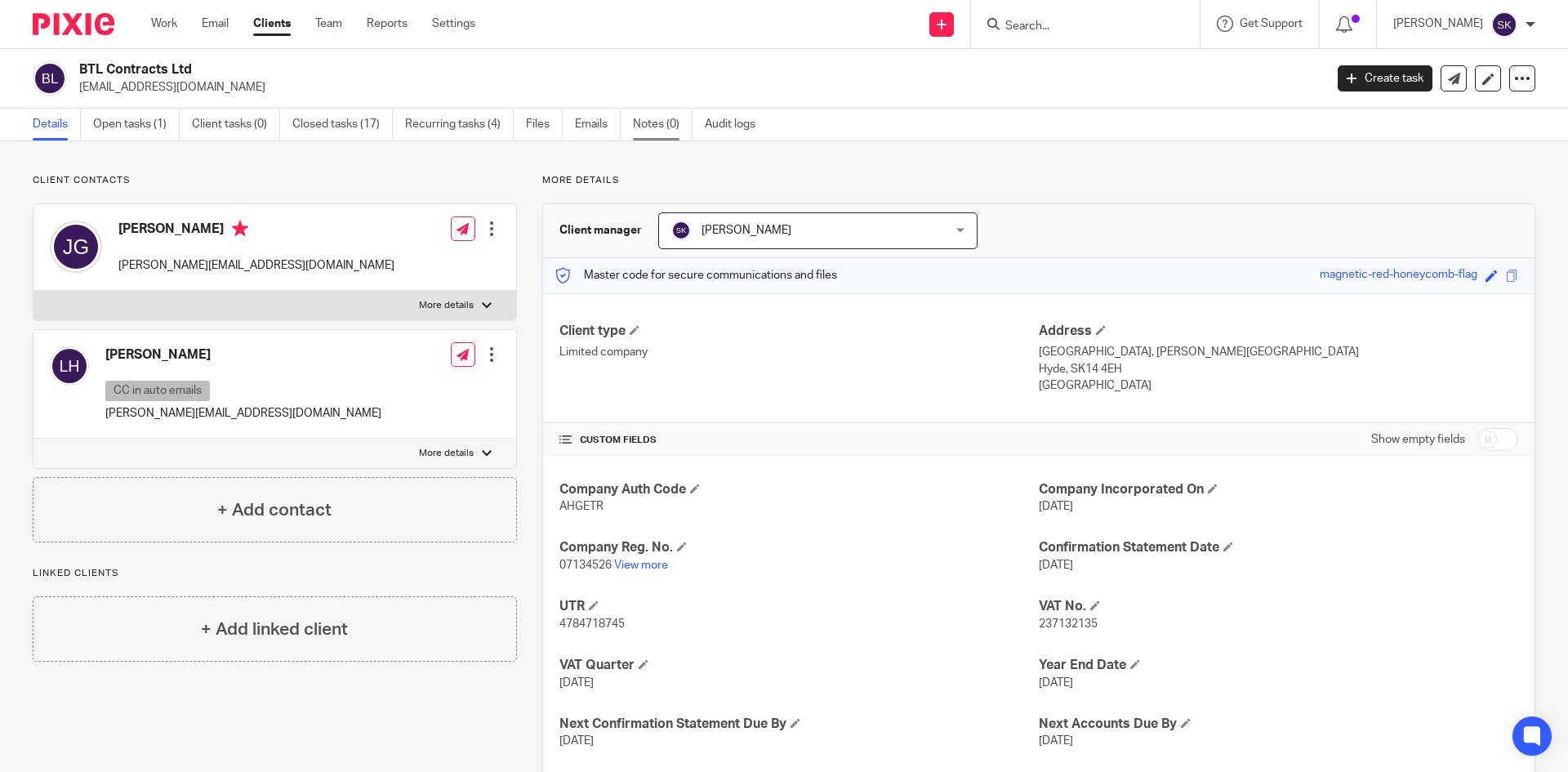
click at [653, 117] on link "Notes (0)" at bounding box center [663, 124] width 60 height 32
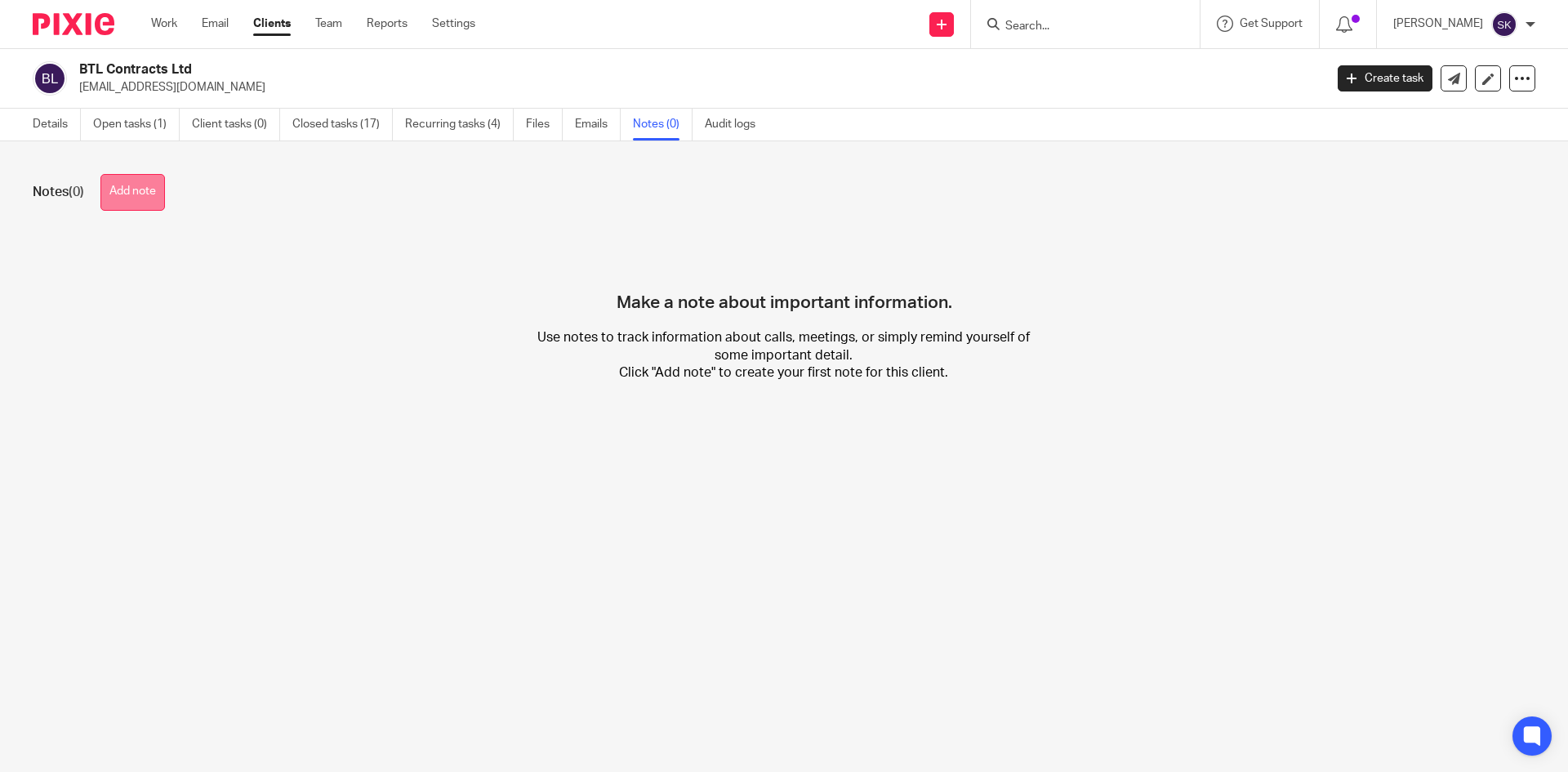
click at [109, 186] on button "Add note" at bounding box center [132, 192] width 64 height 37
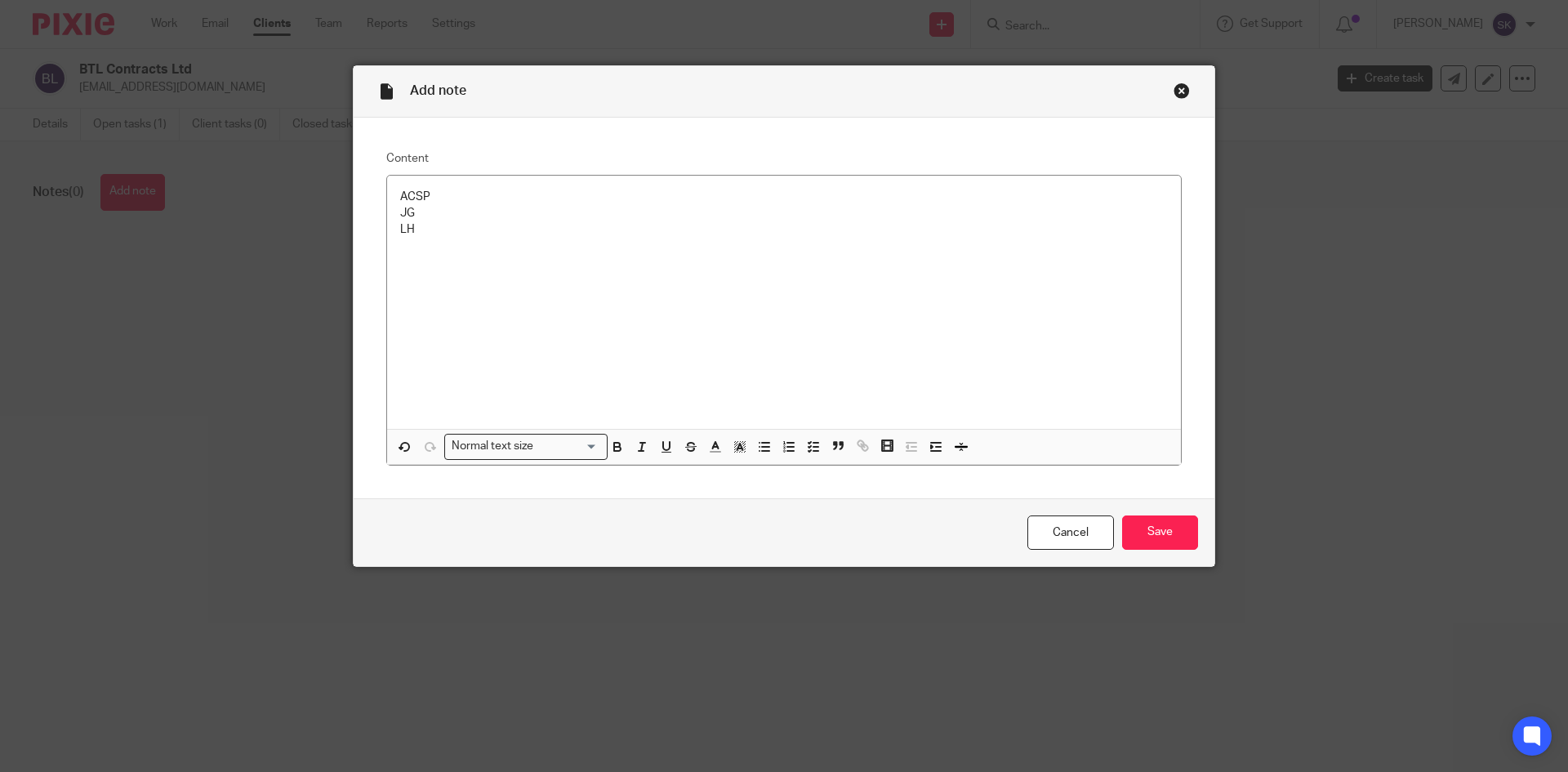
click at [418, 230] on p "LH" at bounding box center [784, 229] width 768 height 16
drag, startPoint x: 419, startPoint y: 229, endPoint x: 413, endPoint y: 214, distance: 16.2
click at [413, 214] on p "JG" at bounding box center [784, 213] width 768 height 16
click at [429, 230] on p "LH" at bounding box center [784, 229] width 768 height 16
drag, startPoint x: 1156, startPoint y: 528, endPoint x: 1122, endPoint y: 518, distance: 35.4
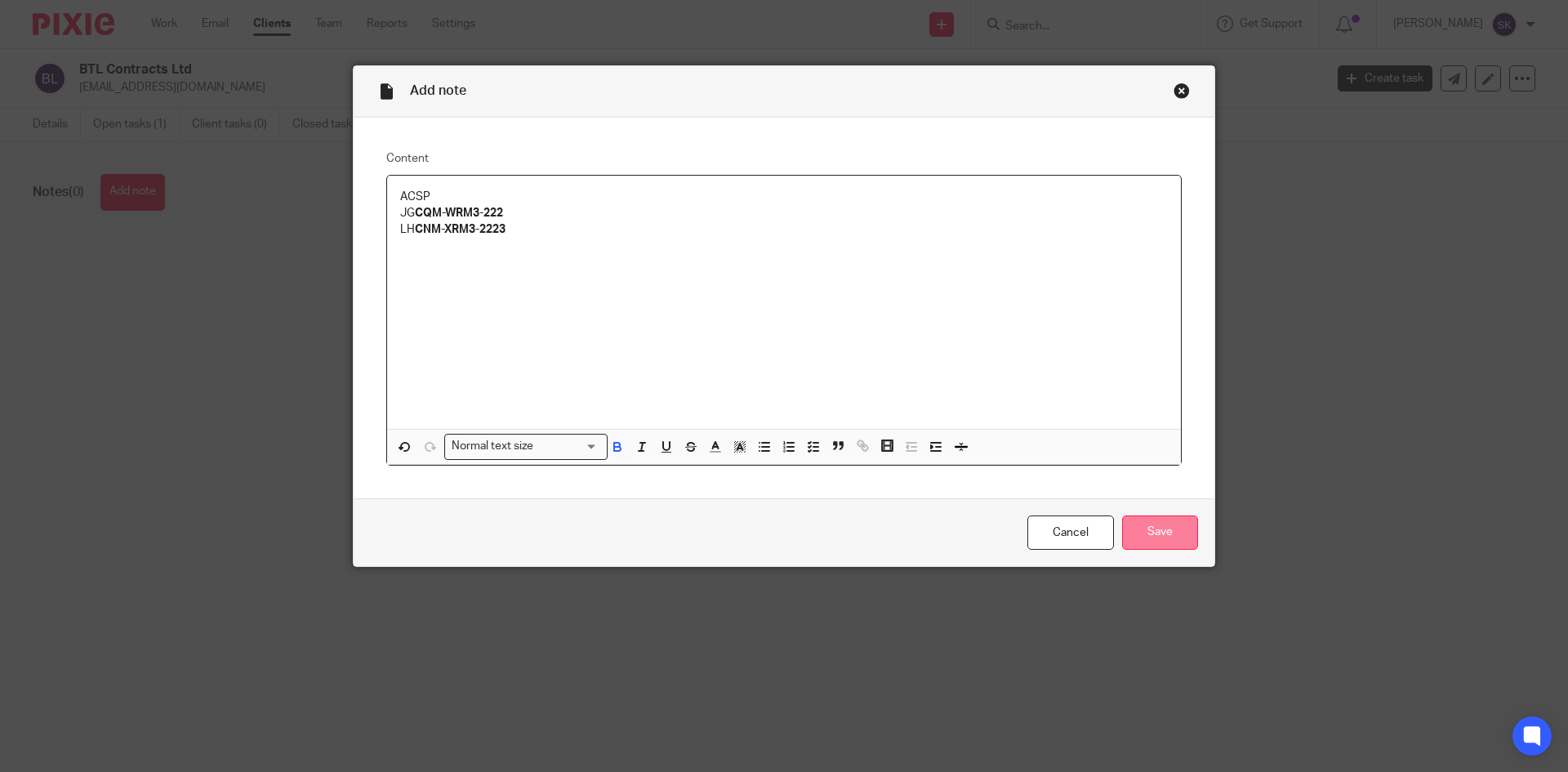
click at [1155, 528] on input "Save" at bounding box center [1160, 533] width 76 height 35
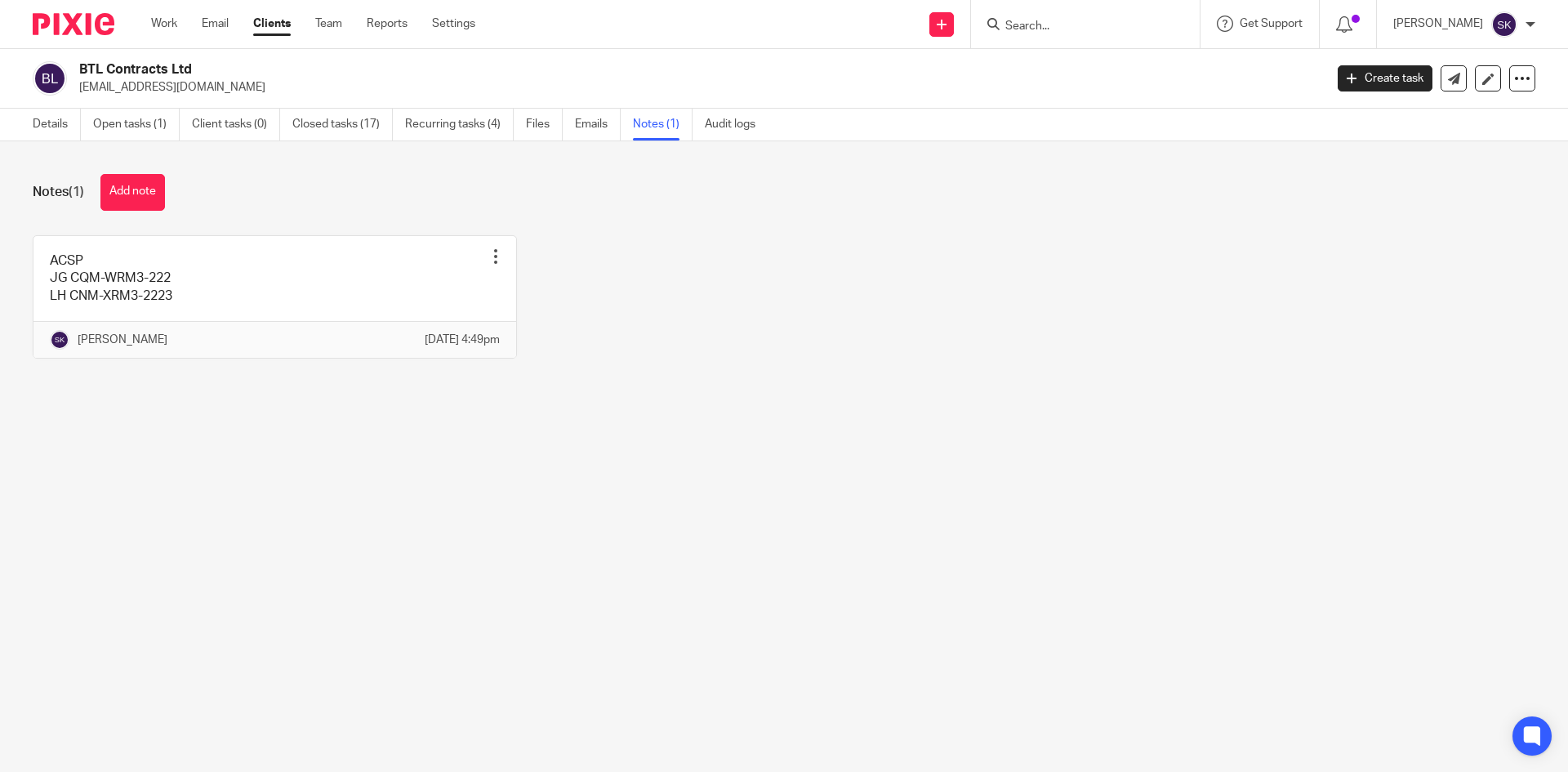
click at [1068, 18] on form at bounding box center [1090, 24] width 174 height 21
click at [1066, 26] on input "Search" at bounding box center [1076, 27] width 147 height 15
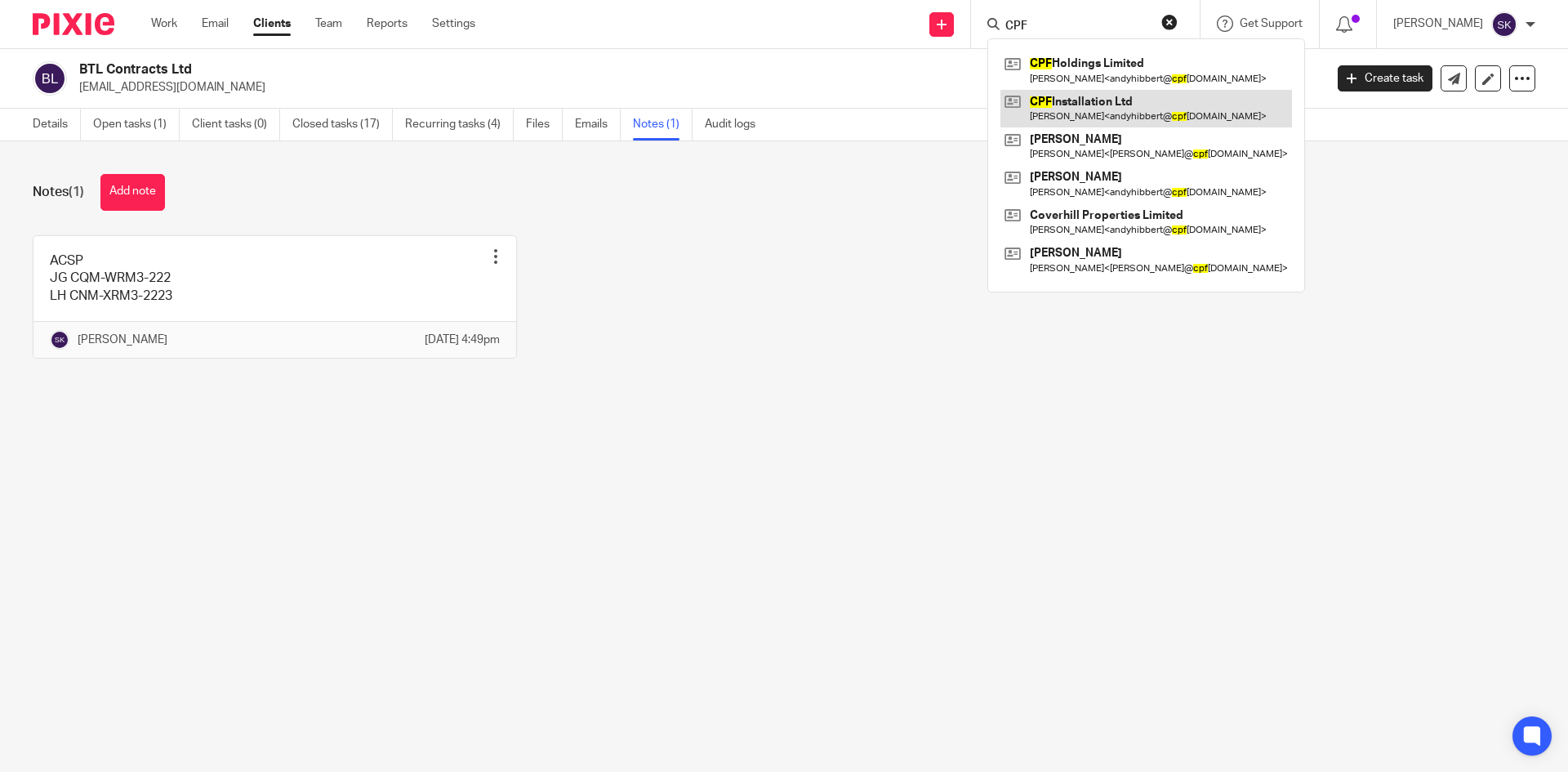
type input "CPF"
click at [1079, 99] on link at bounding box center [1146, 109] width 292 height 38
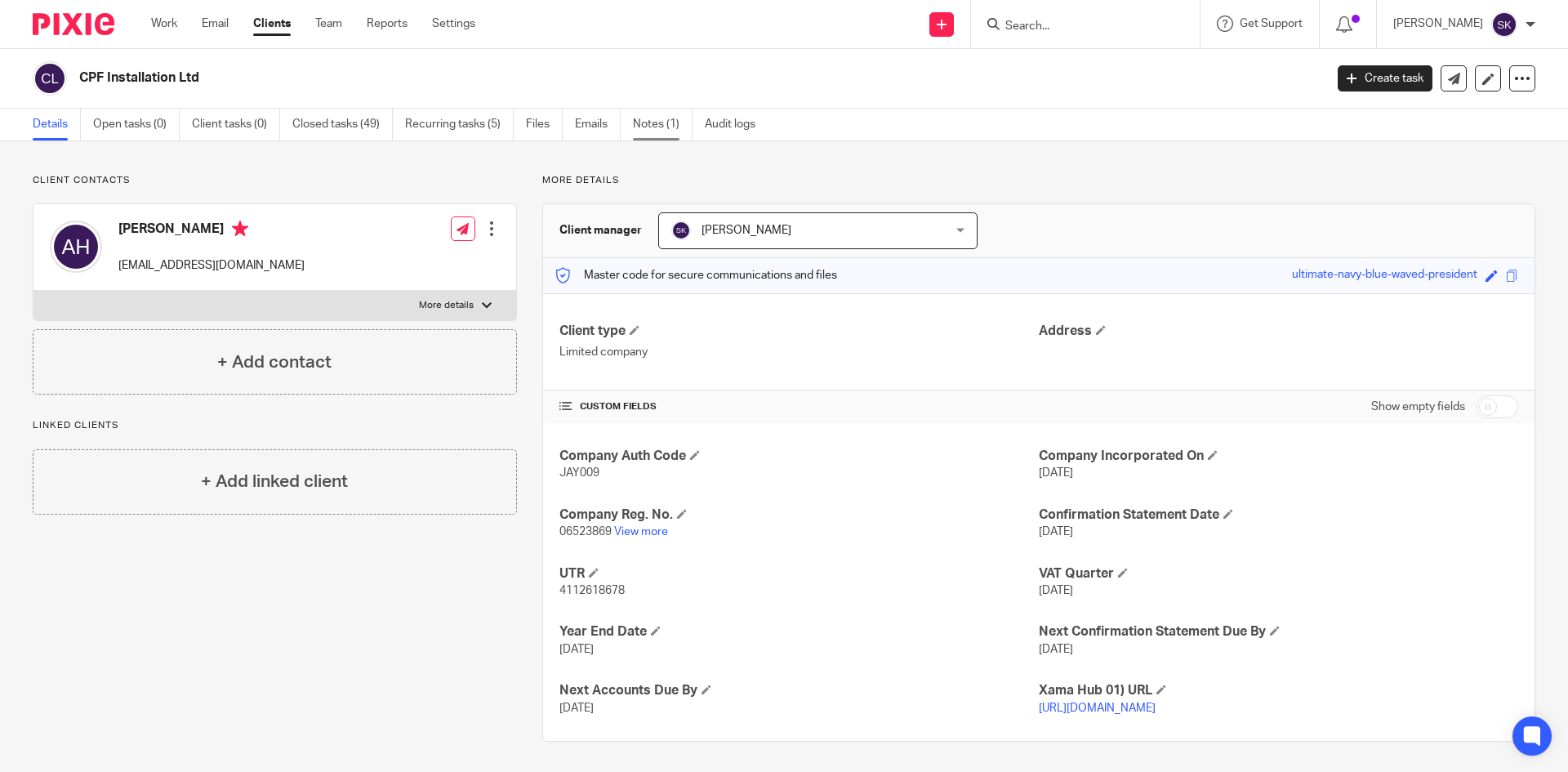
click at [648, 118] on link "Notes (1)" at bounding box center [663, 124] width 60 height 32
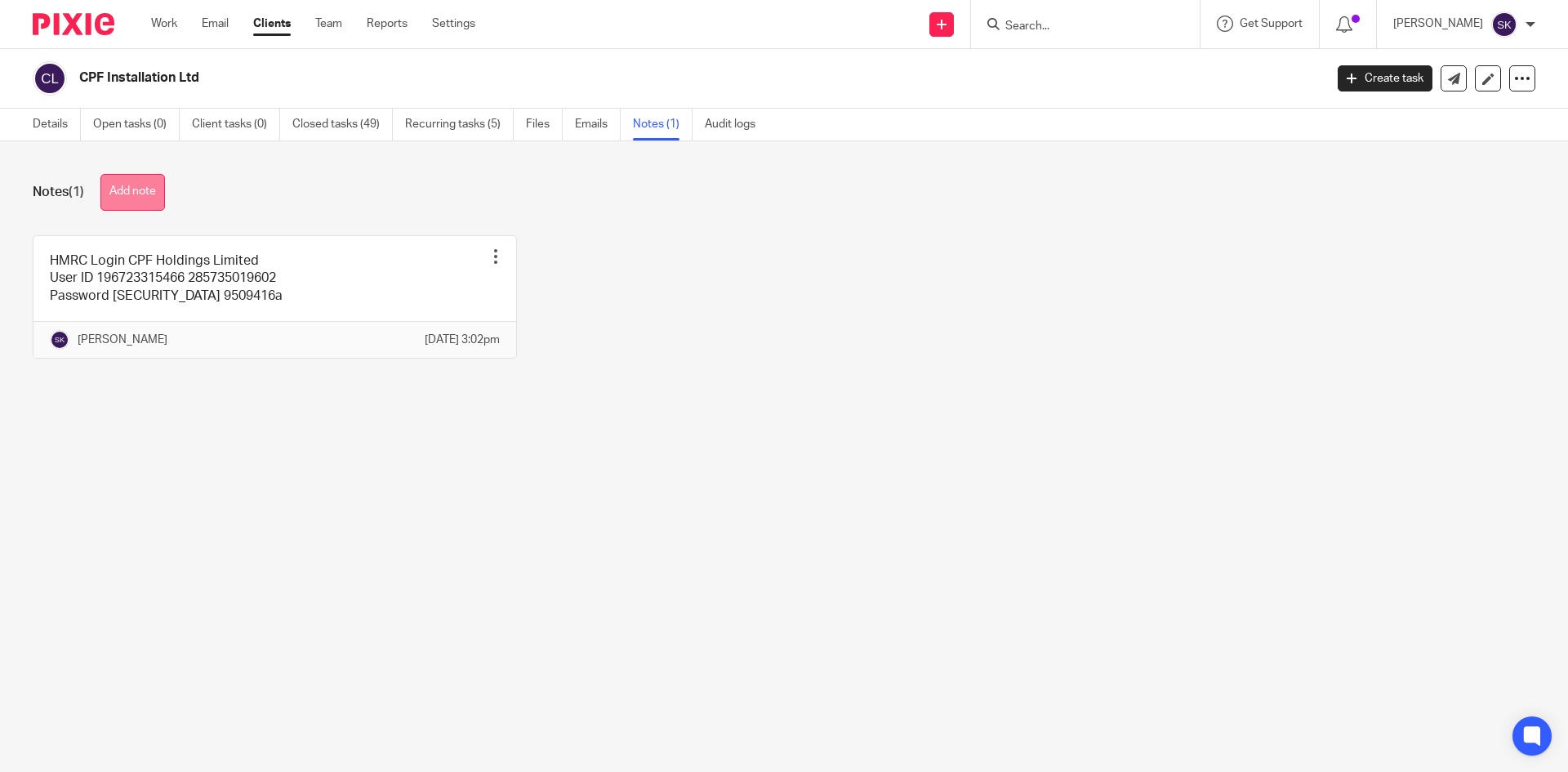
click at [133, 184] on button "Add note" at bounding box center [132, 192] width 64 height 37
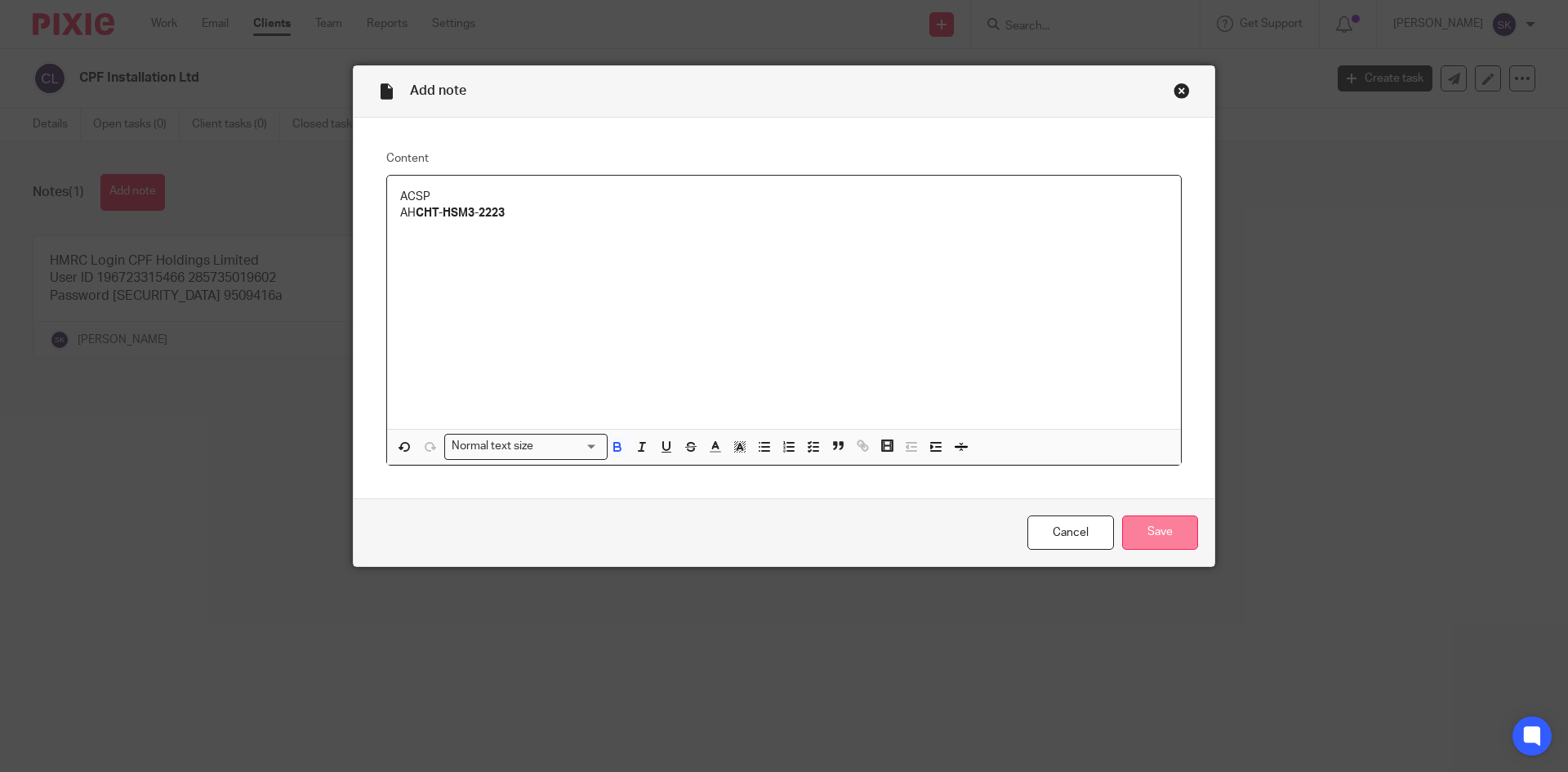
click at [1147, 522] on input "Save" at bounding box center [1160, 533] width 76 height 35
